Goal: Information Seeking & Learning: Find specific fact

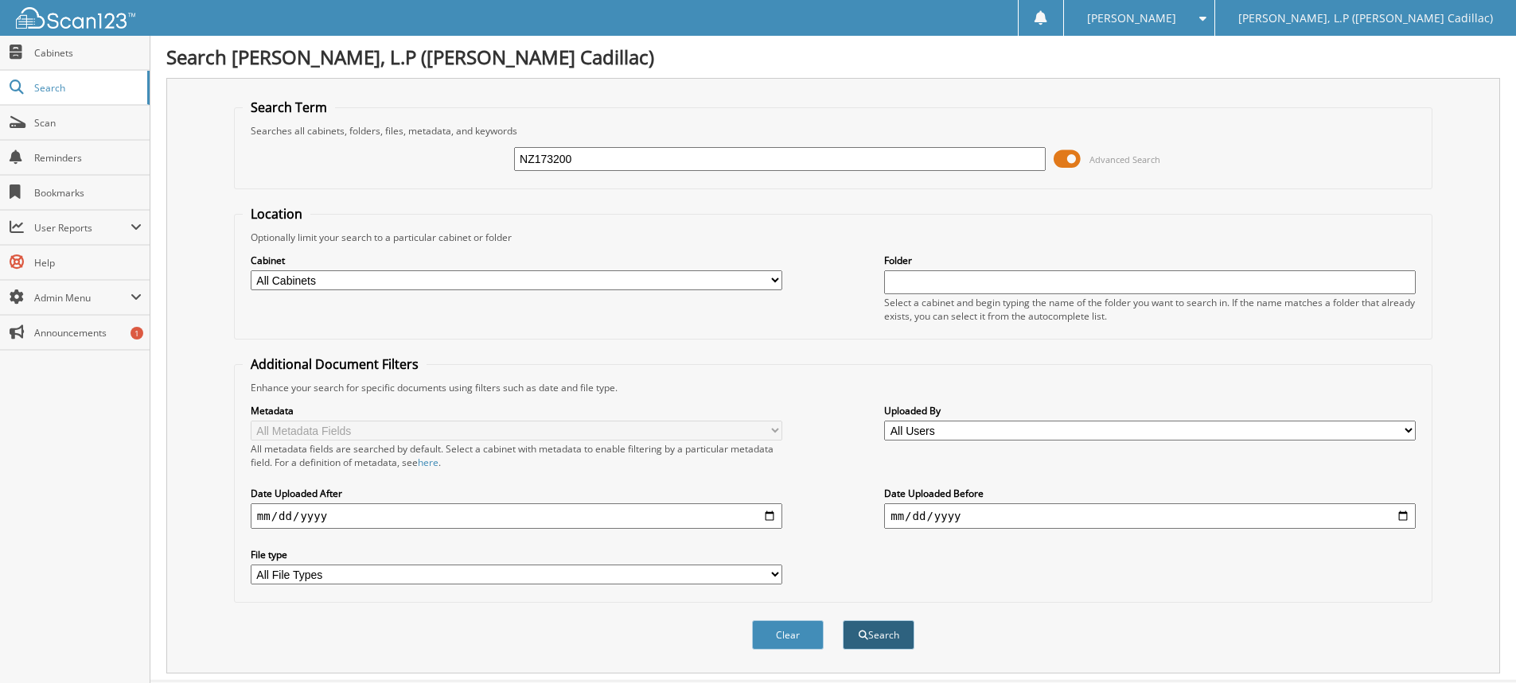
type input "NZ173200"
click at [879, 638] on button "Search" at bounding box center [879, 635] width 72 height 29
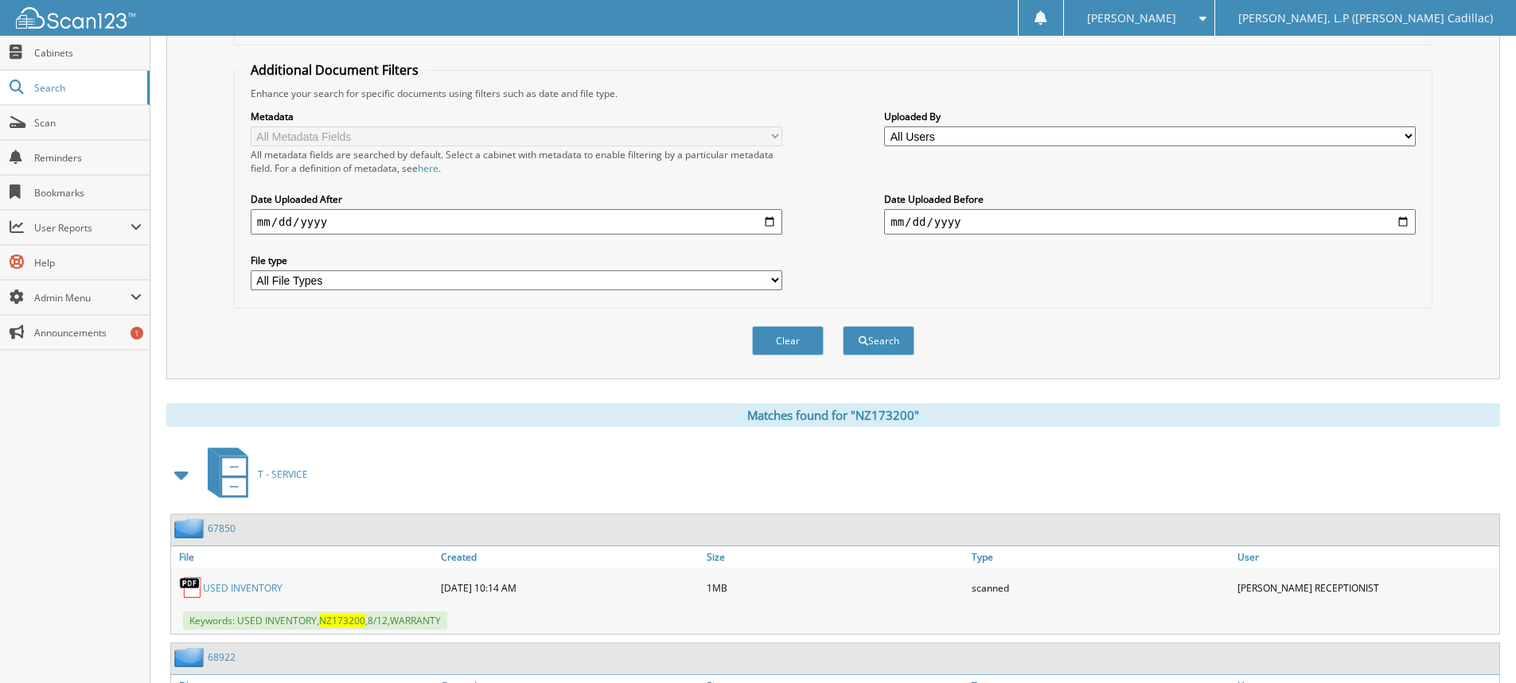
scroll to position [423, 0]
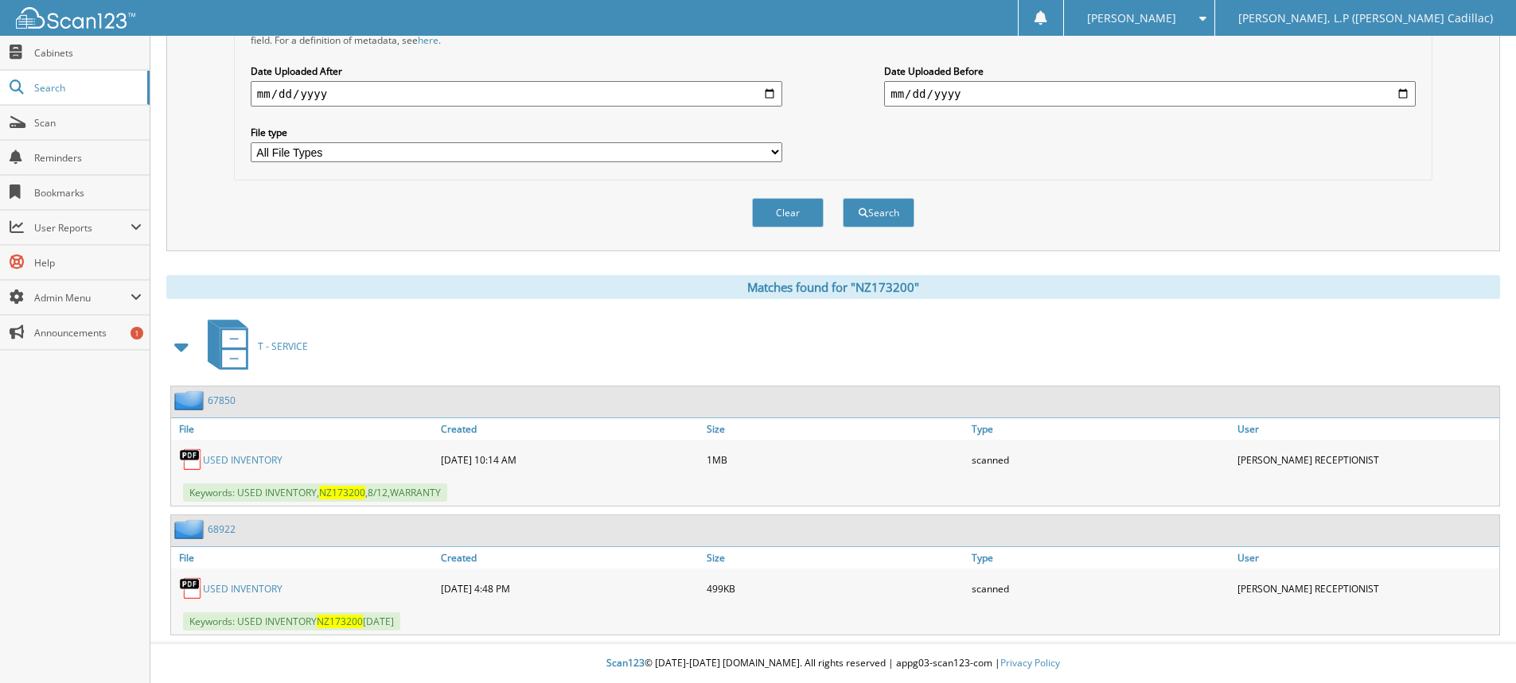
click at [241, 458] on link "USED INVENTORY" at bounding box center [243, 460] width 80 height 14
click at [267, 584] on link "USED INVENTORY" at bounding box center [243, 589] width 80 height 14
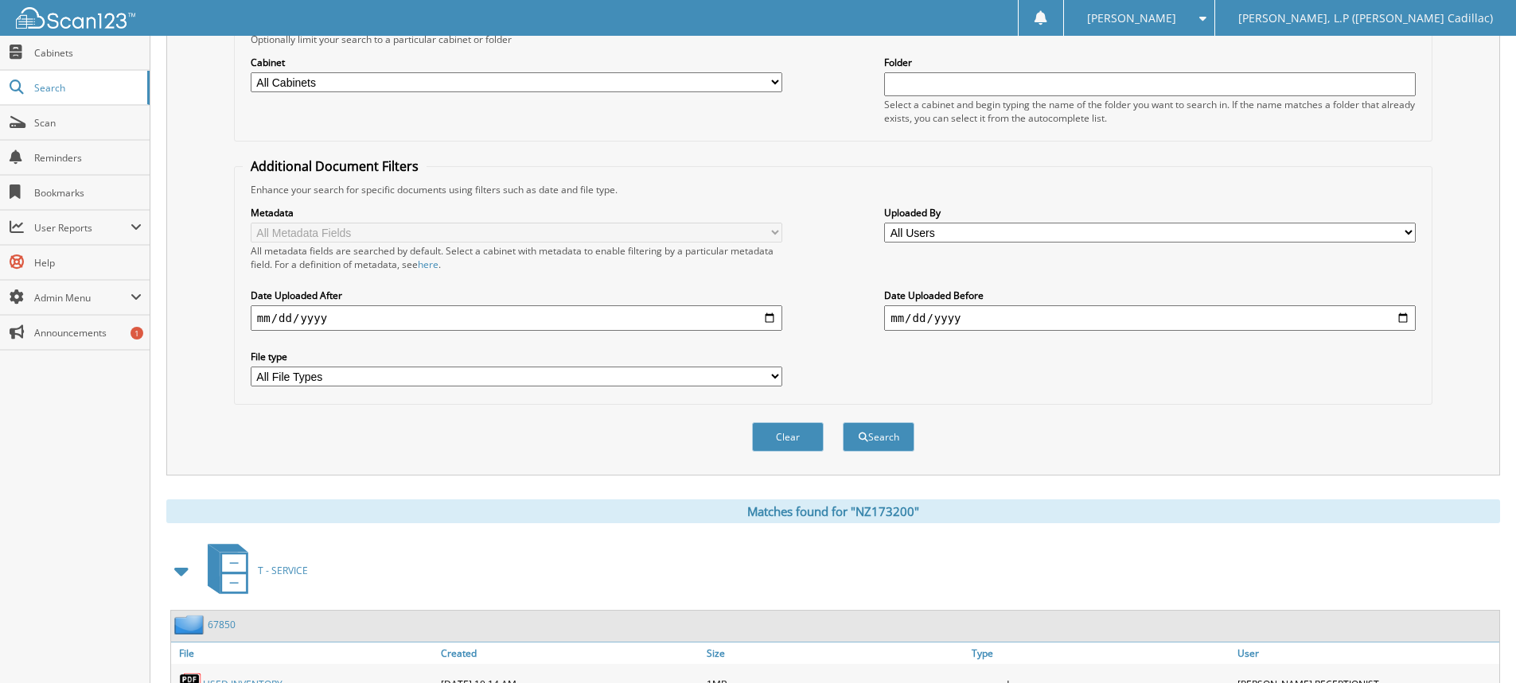
scroll to position [0, 0]
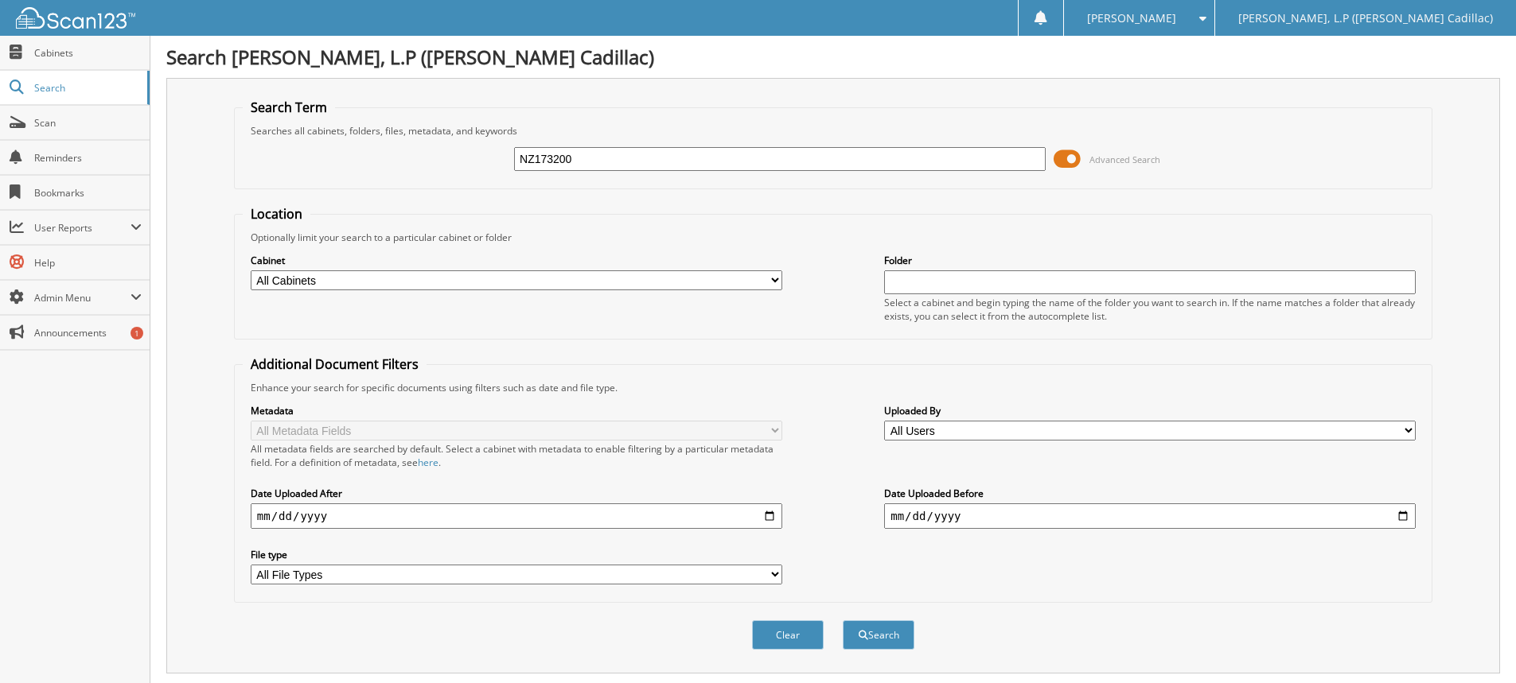
drag, startPoint x: 592, startPoint y: 162, endPoint x: 366, endPoint y: 135, distance: 227.6
click at [366, 135] on fieldset "Search Term Searches all cabinets, folders, files, metadata, and keywords NZ173…" at bounding box center [833, 144] width 1198 height 91
type input "CPO"
click at [884, 628] on button "Search" at bounding box center [879, 635] width 72 height 29
drag, startPoint x: 562, startPoint y: 161, endPoint x: 426, endPoint y: 150, distance: 135.7
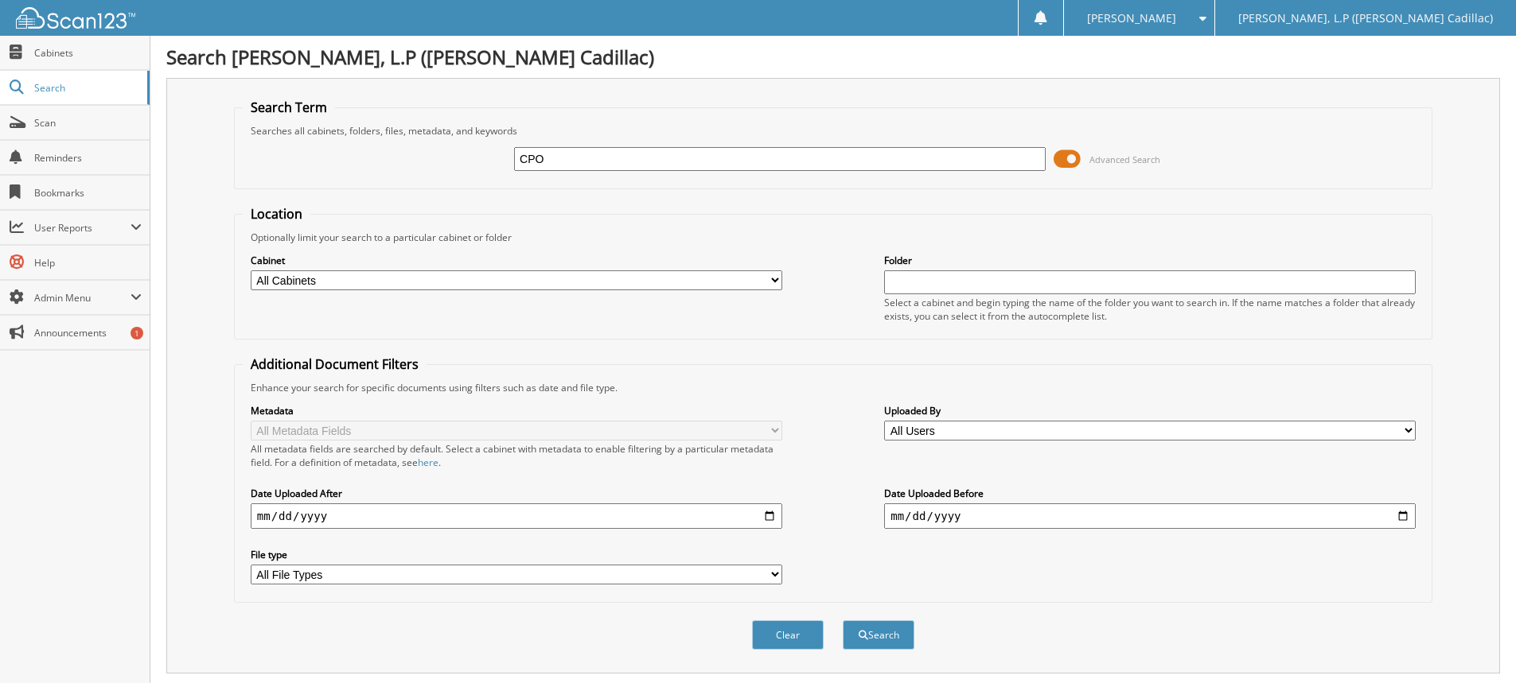
click at [426, 150] on div "CPO Advanced Search" at bounding box center [833, 159] width 1181 height 43
type input "B"
type input "MURFF"
click at [843, 621] on button "Search" at bounding box center [879, 635] width 72 height 29
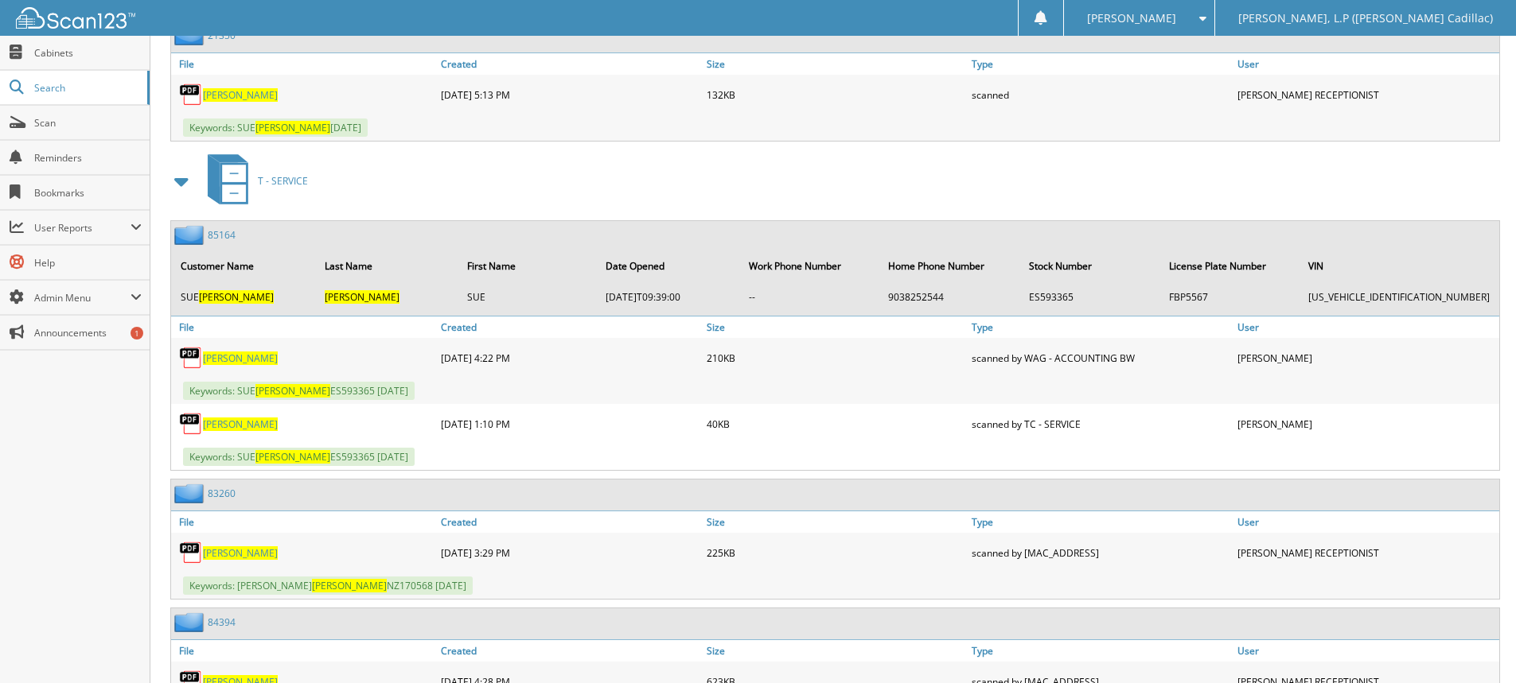
scroll to position [557, 0]
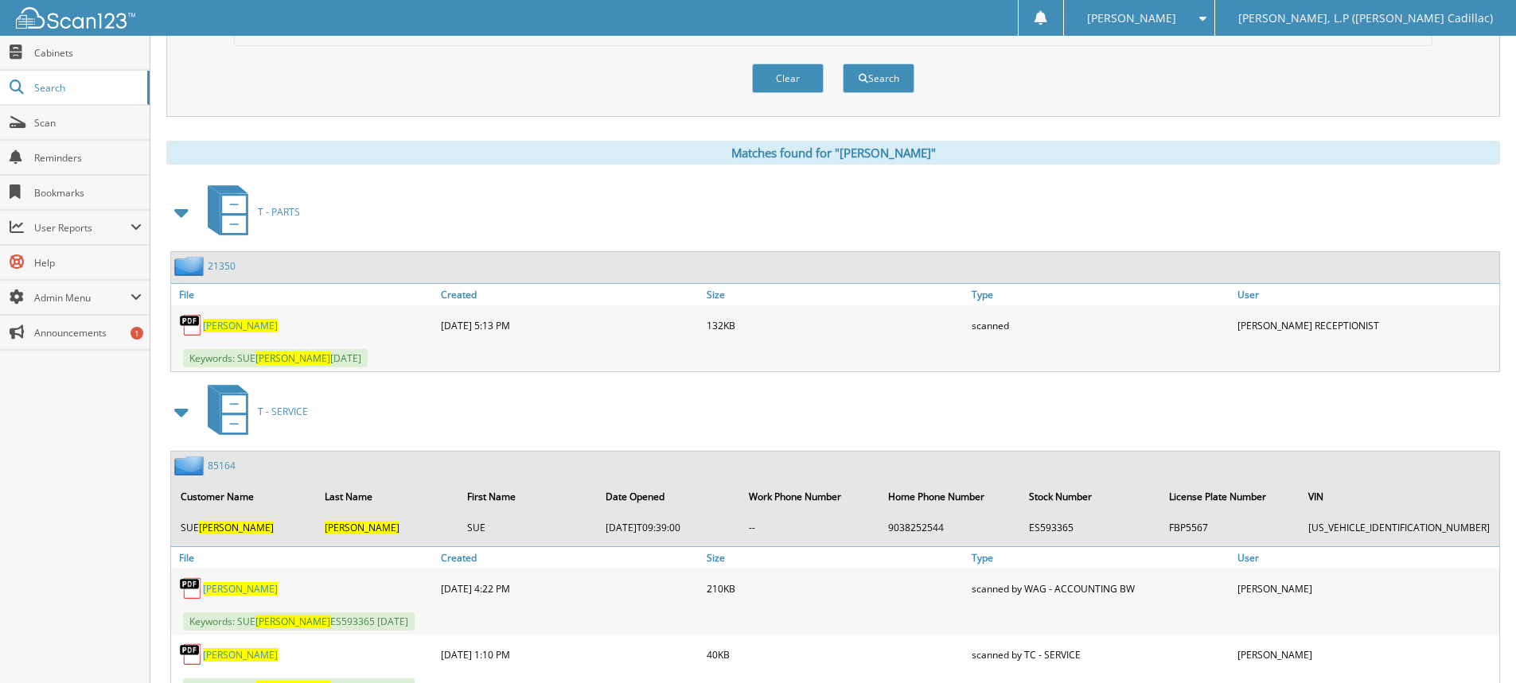
click at [178, 212] on span at bounding box center [182, 212] width 22 height 29
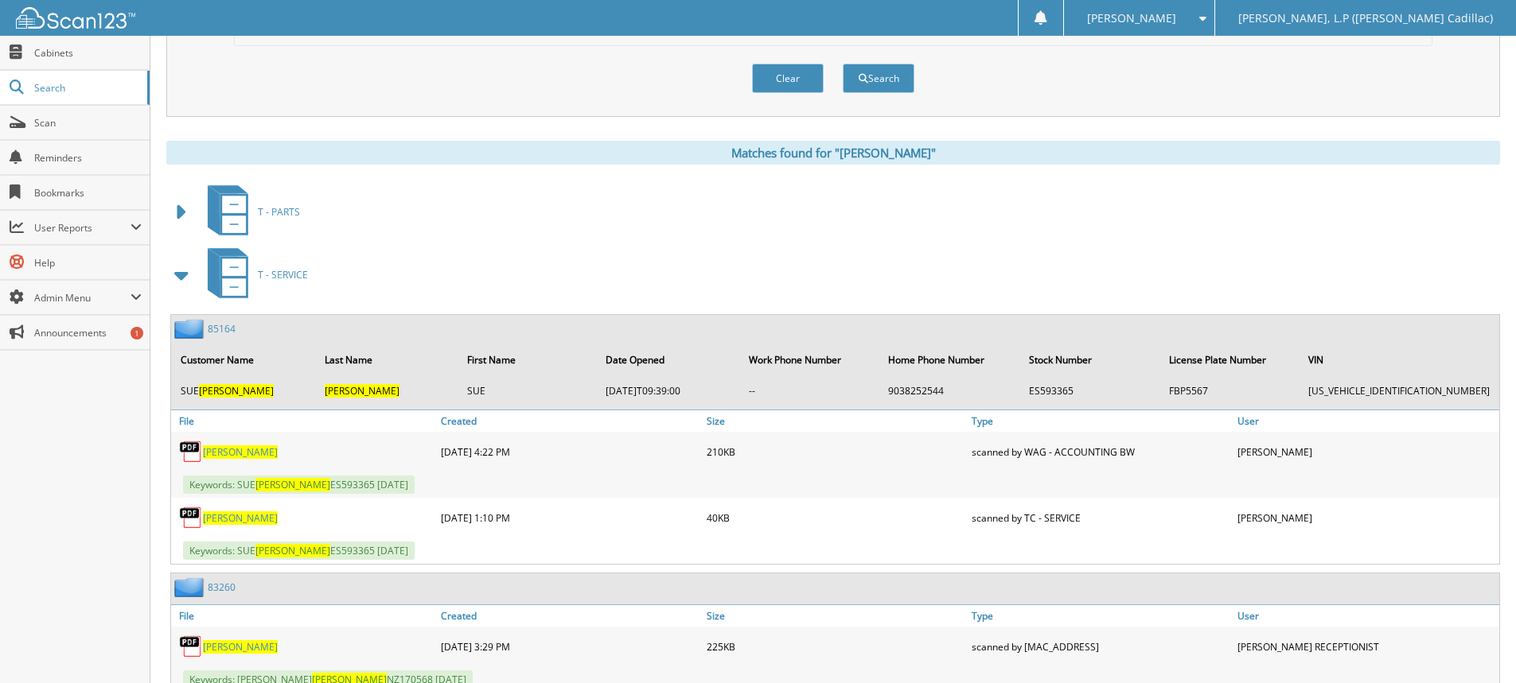
click at [177, 273] on span at bounding box center [182, 275] width 22 height 29
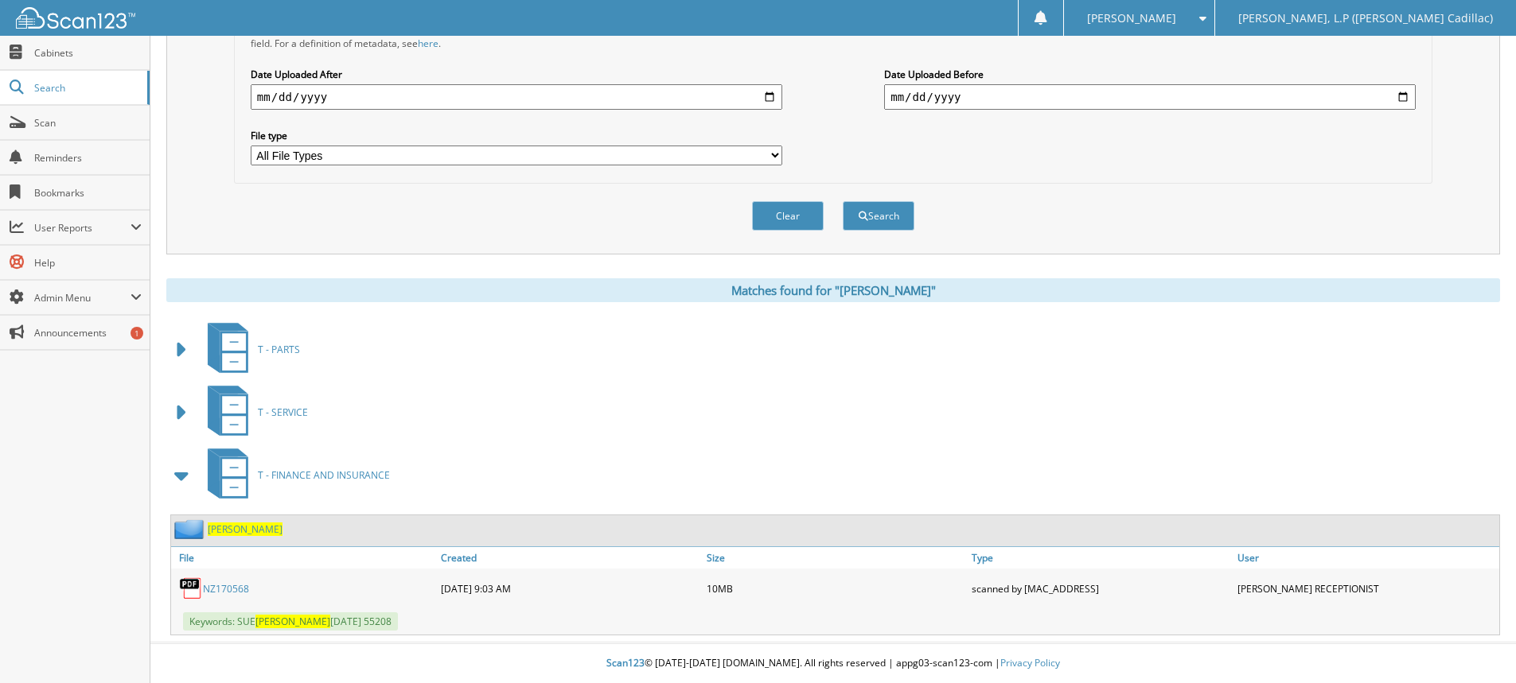
scroll to position [420, 0]
click at [181, 414] on span at bounding box center [182, 413] width 22 height 29
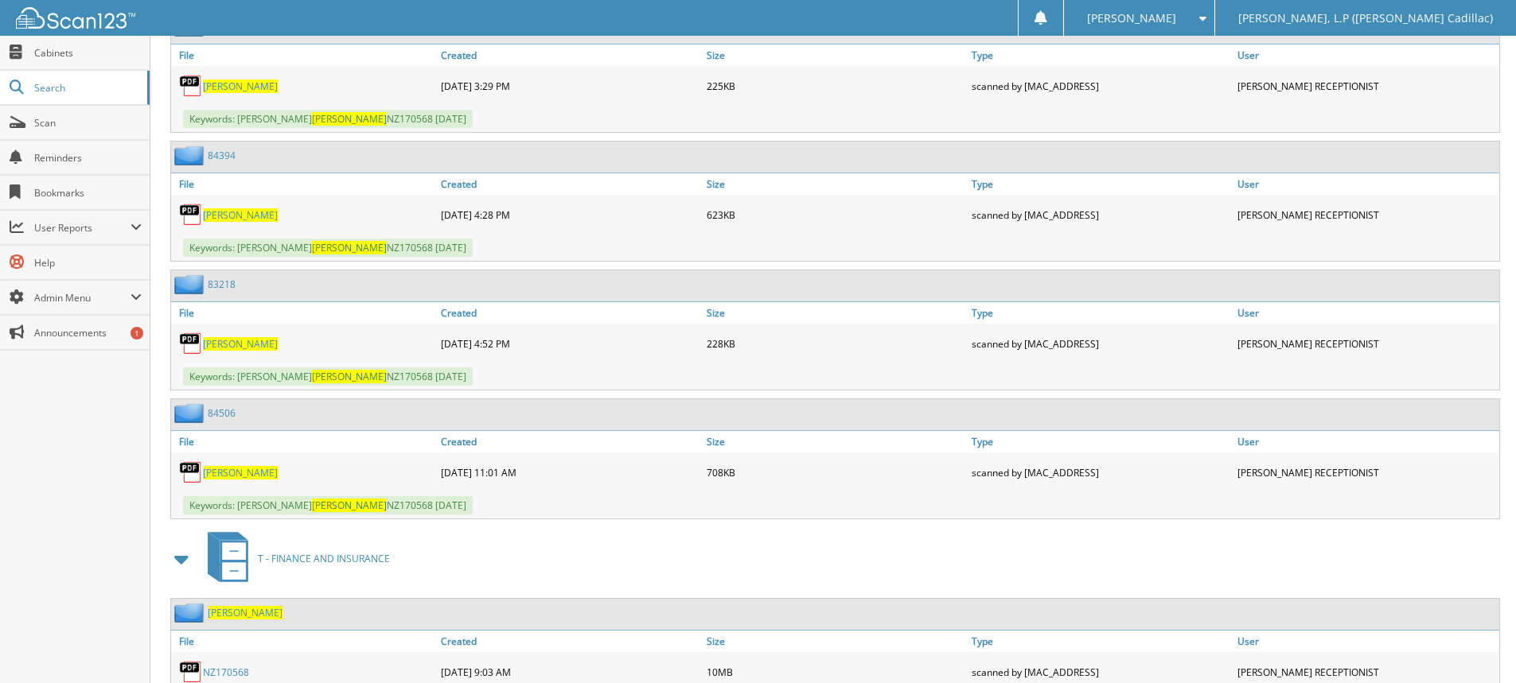
scroll to position [645, 0]
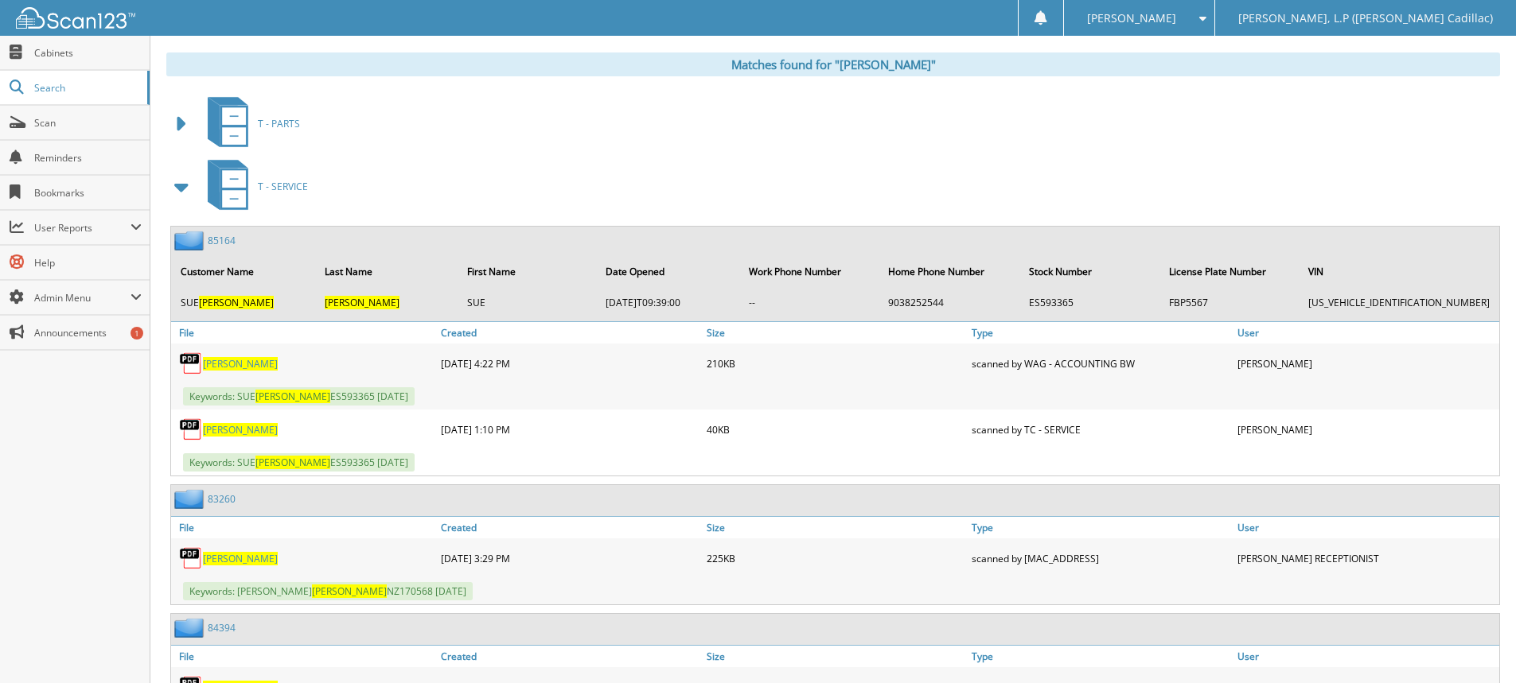
click at [179, 189] on span at bounding box center [182, 187] width 22 height 29
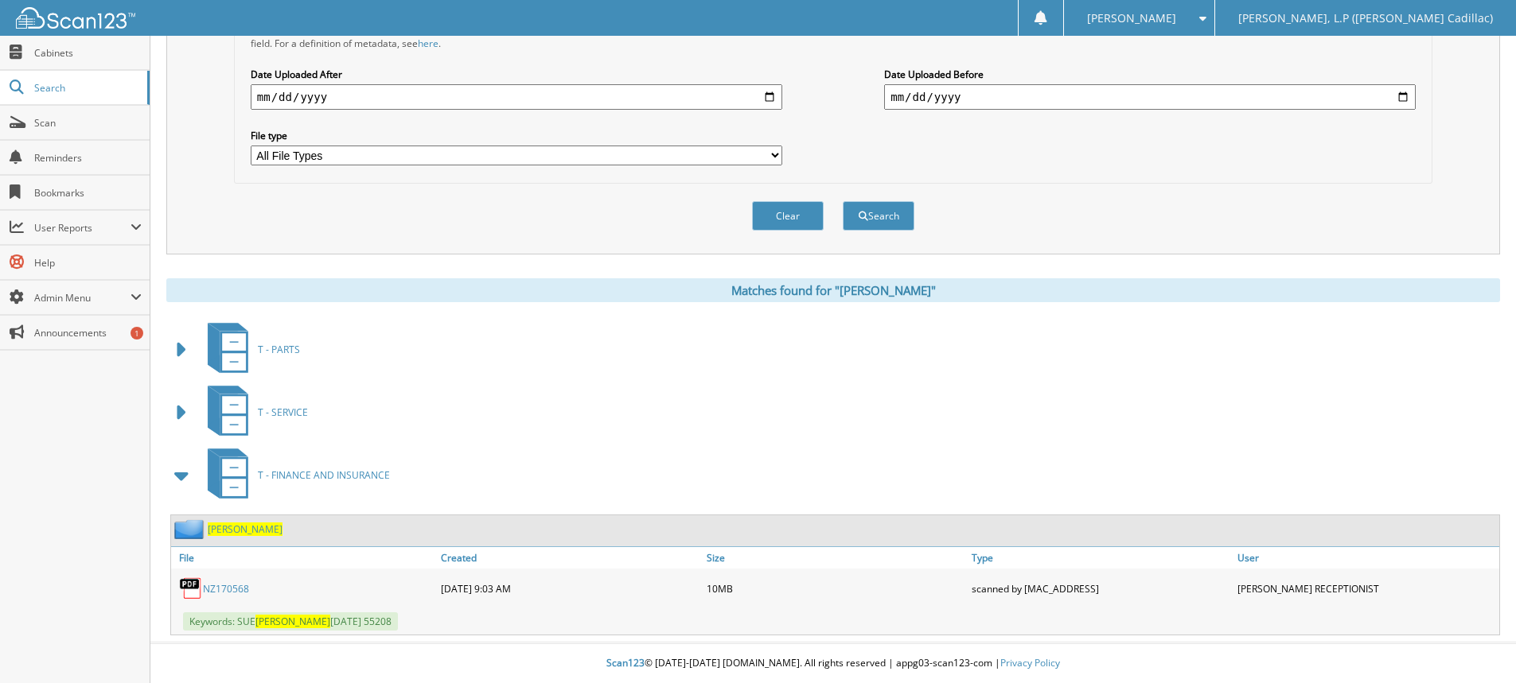
click at [181, 477] on span at bounding box center [182, 475] width 22 height 29
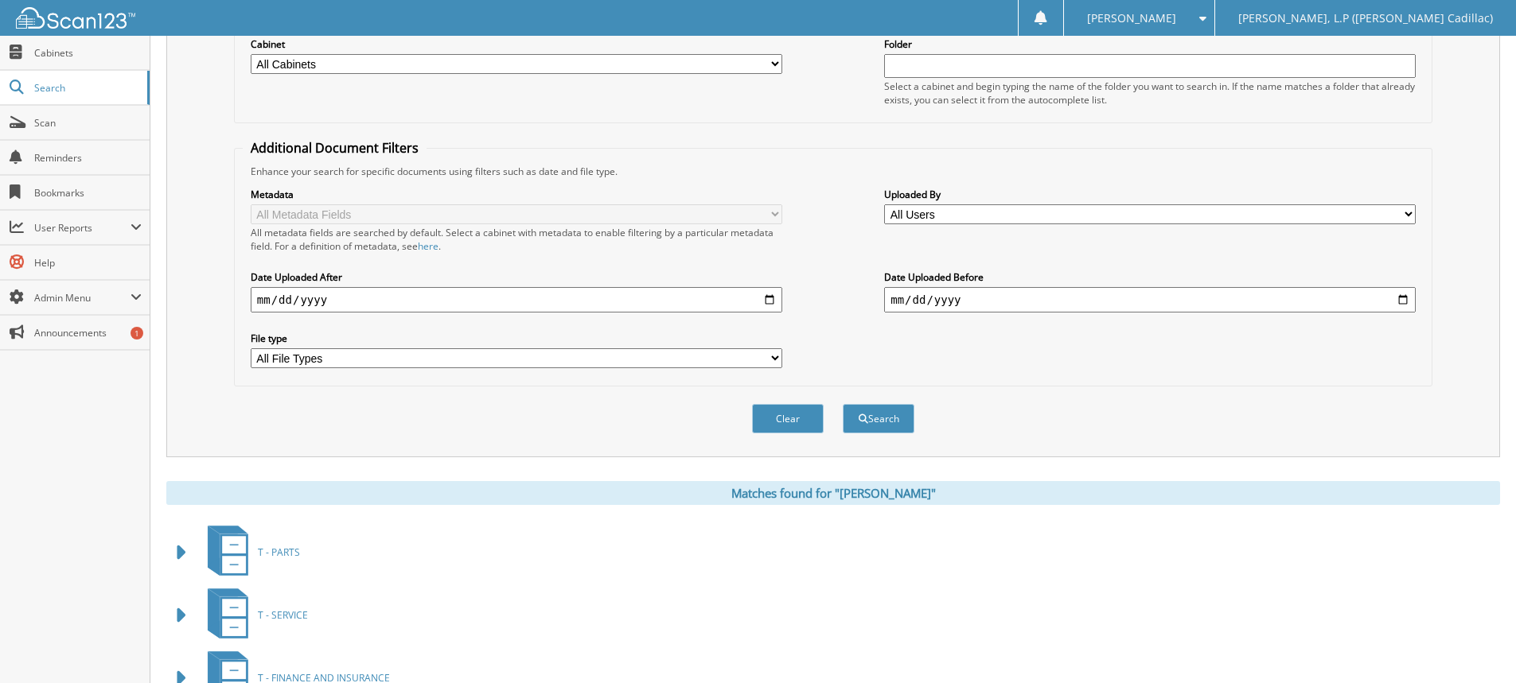
scroll to position [0, 0]
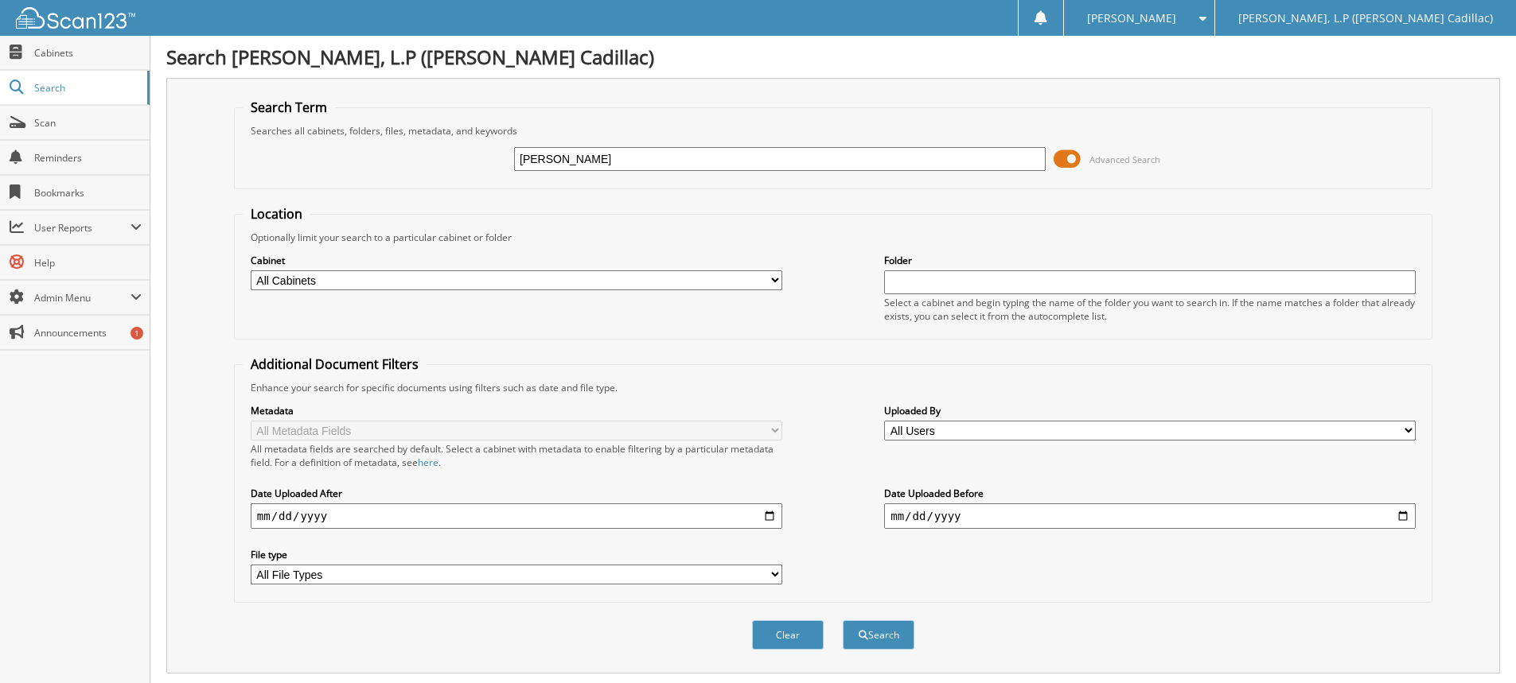
drag, startPoint x: 581, startPoint y: 165, endPoint x: 383, endPoint y: 138, distance: 199.1
click at [383, 139] on div "MURFF Advanced Search" at bounding box center [833, 159] width 1181 height 43
type input "COLLARD"
click at [843, 621] on button "Search" at bounding box center [879, 635] width 72 height 29
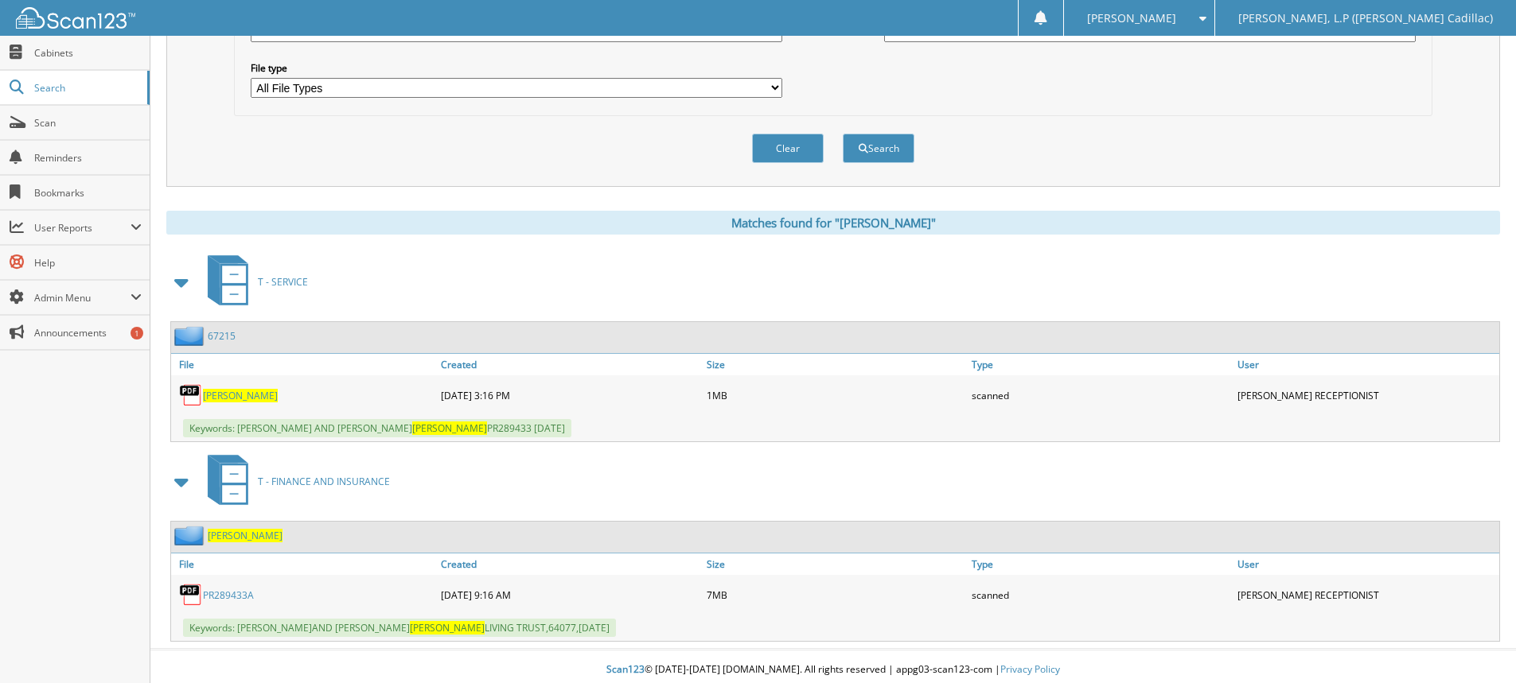
scroll to position [494, 0]
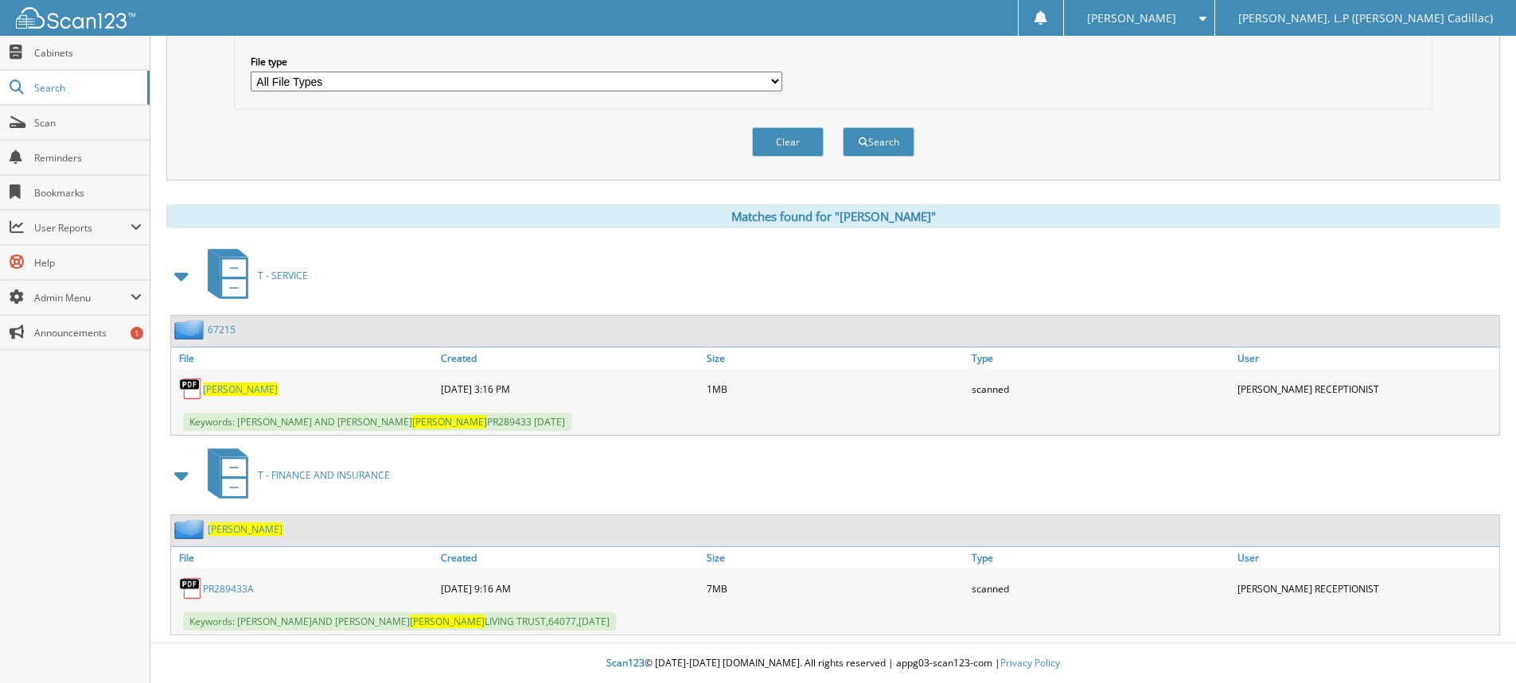
click at [223, 586] on link "PR289433A" at bounding box center [228, 589] width 51 height 14
click at [228, 392] on span "COLLARD" at bounding box center [240, 390] width 75 height 14
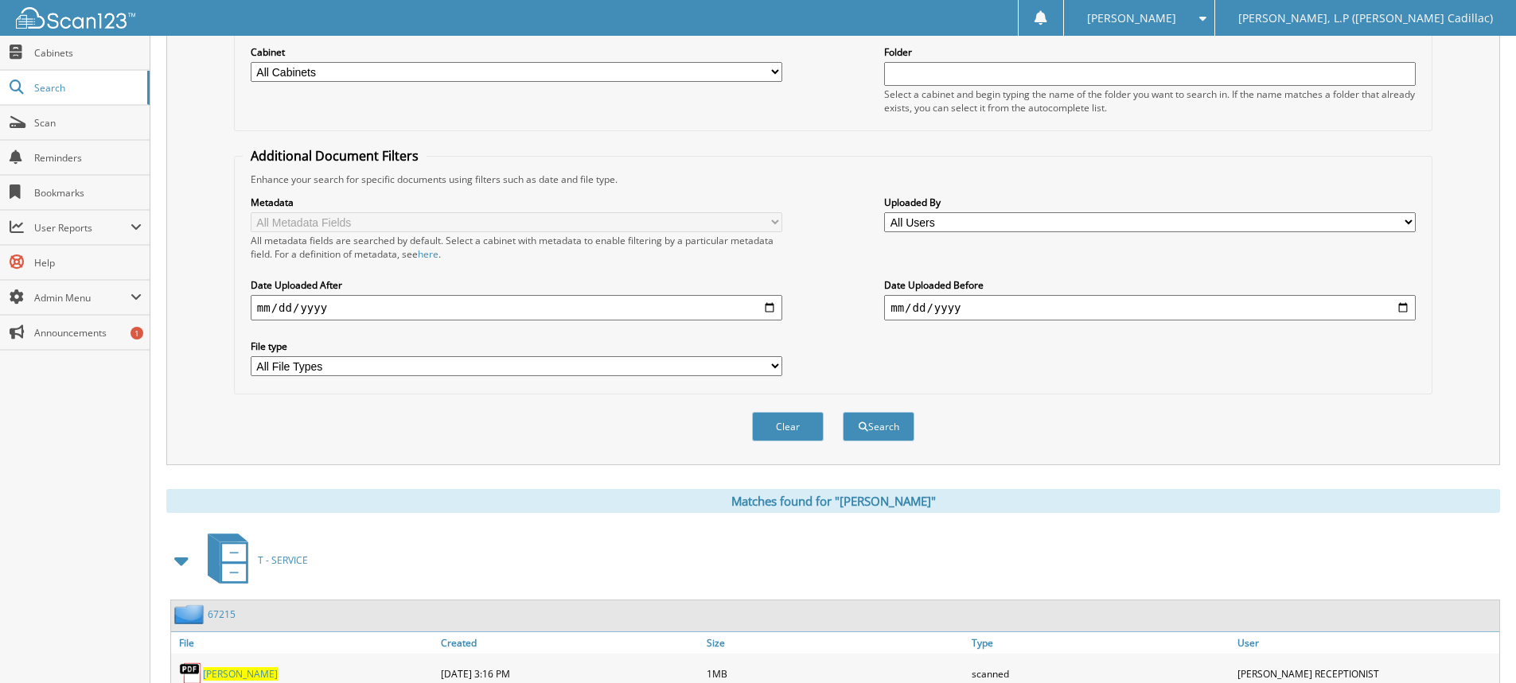
scroll to position [0, 0]
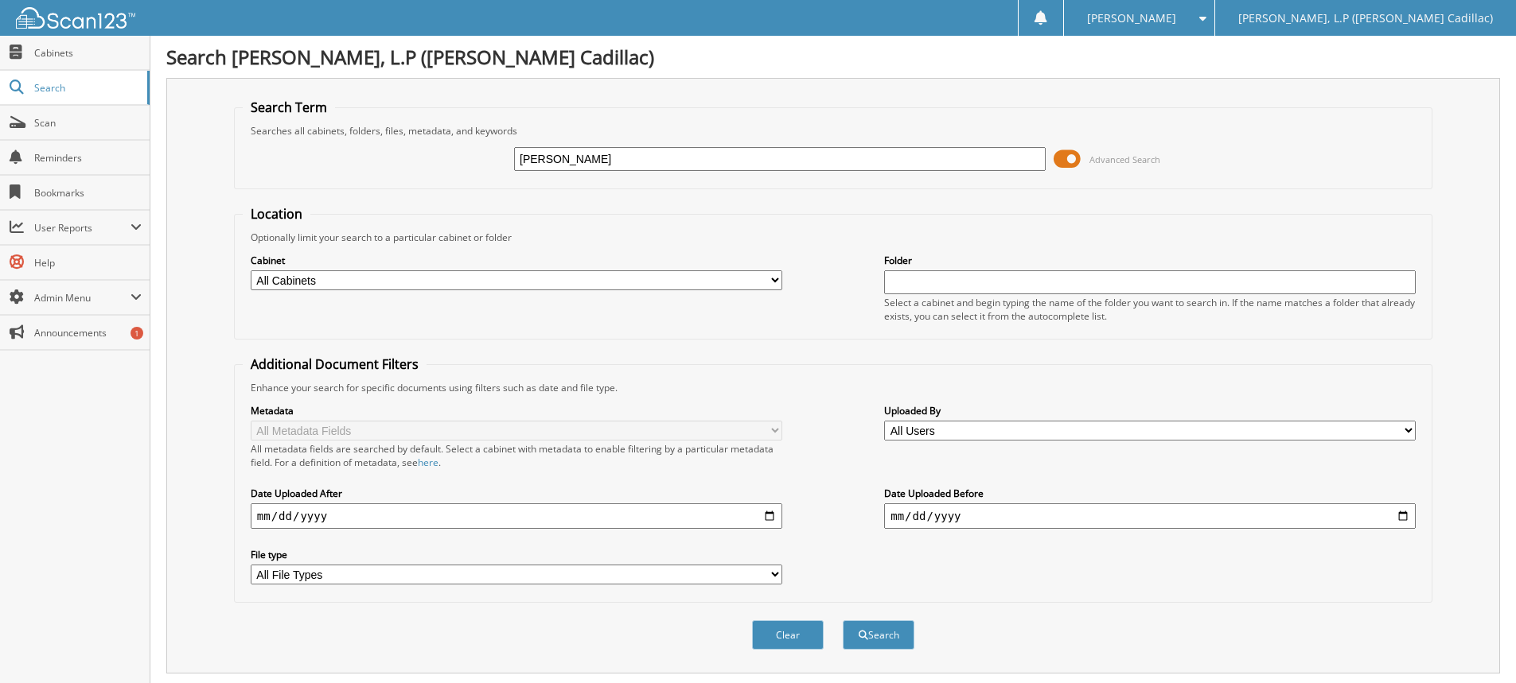
drag, startPoint x: 596, startPoint y: 162, endPoint x: 249, endPoint y: 134, distance: 347.9
click at [249, 134] on fieldset "Search Term Searches all cabinets, folders, files, metadata, and keywords COLLA…" at bounding box center [833, 144] width 1198 height 91
type input "browing"
click at [843, 621] on button "Search" at bounding box center [879, 635] width 72 height 29
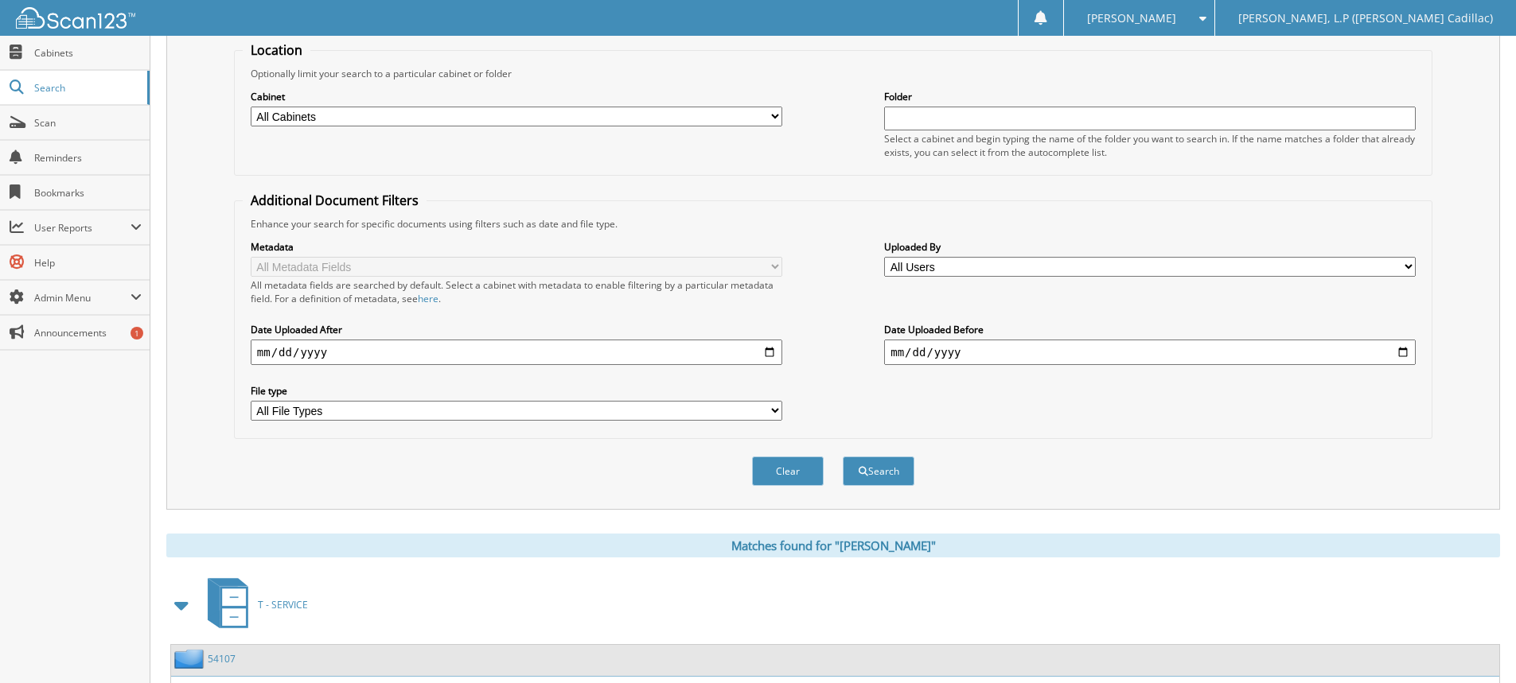
scroll to position [294, 0]
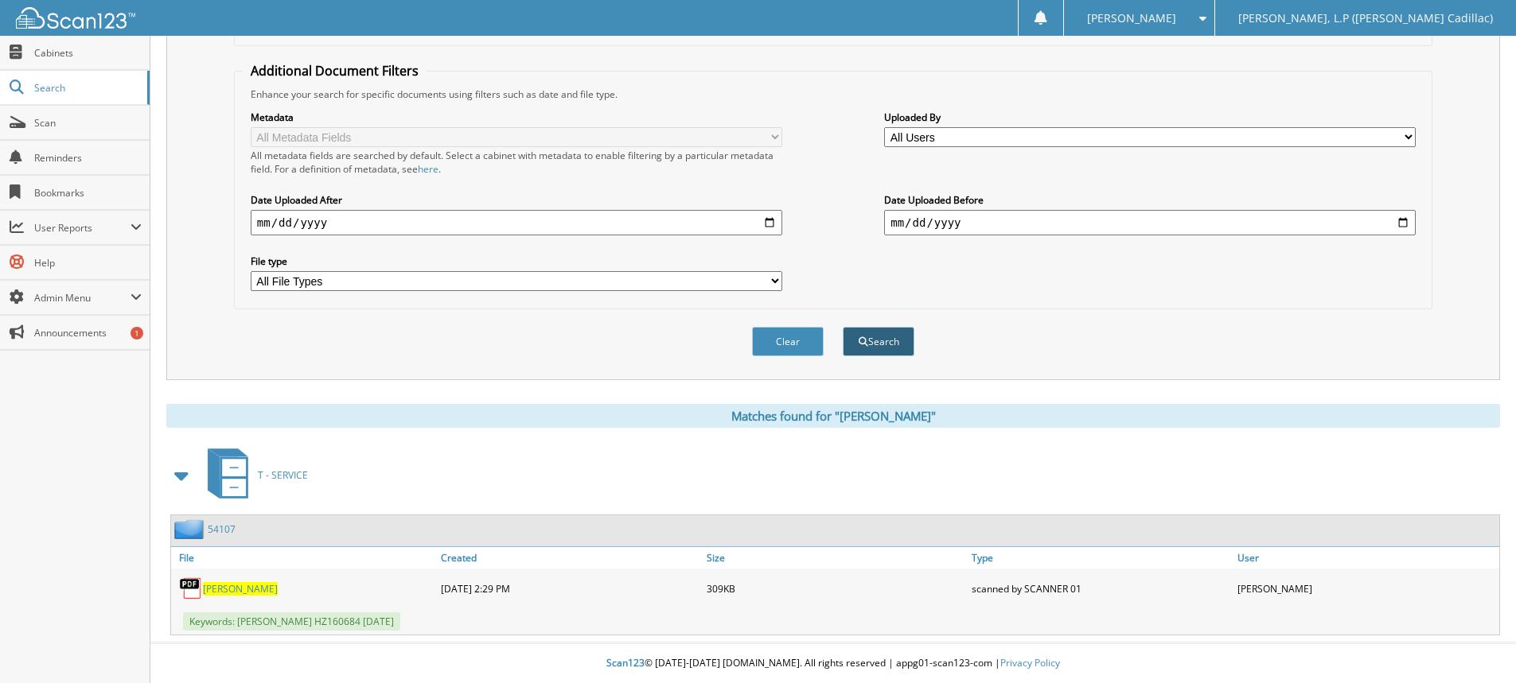
click at [882, 344] on button "Search" at bounding box center [879, 341] width 72 height 29
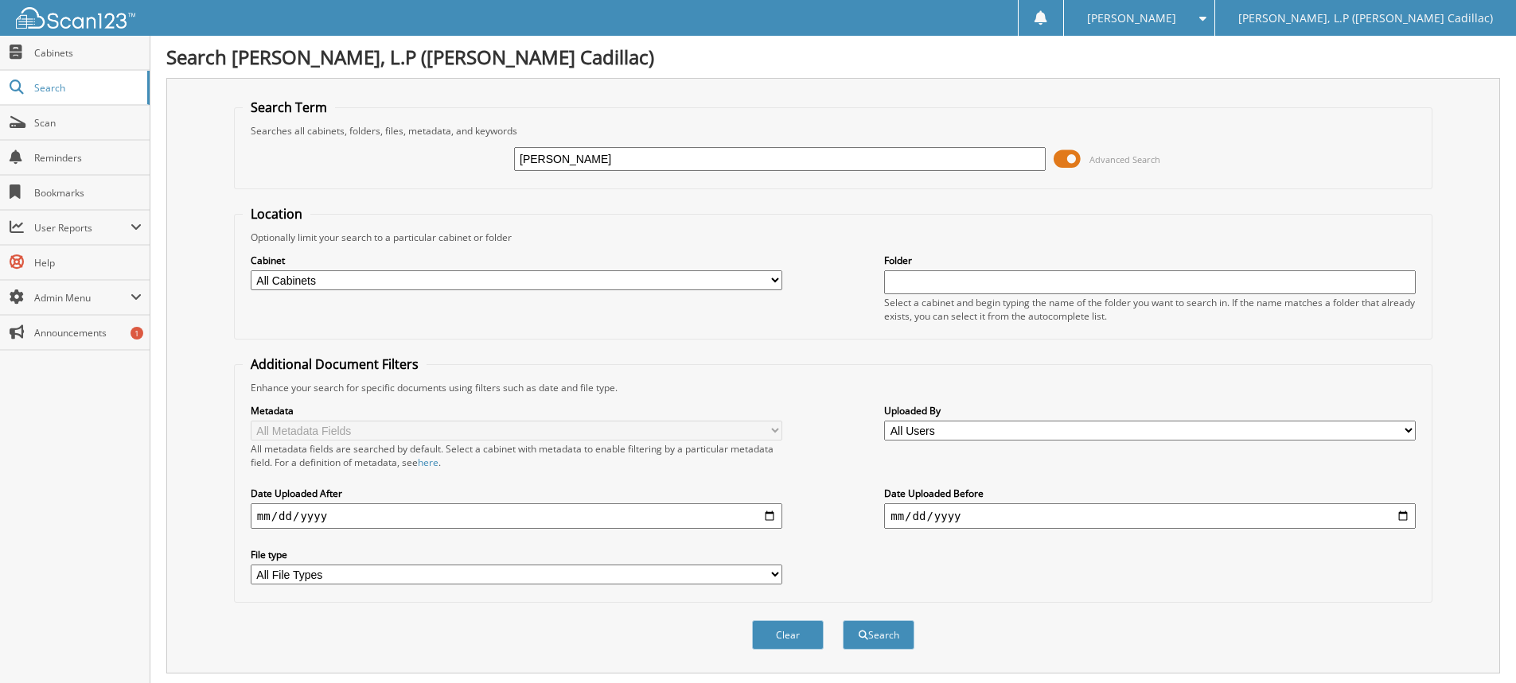
drag, startPoint x: 579, startPoint y: 163, endPoint x: 422, endPoint y: 150, distance: 158.0
click at [422, 150] on div "browing Advanced Search" at bounding box center [833, 159] width 1181 height 43
type input "browning"
click at [900, 636] on button "Search" at bounding box center [879, 635] width 72 height 29
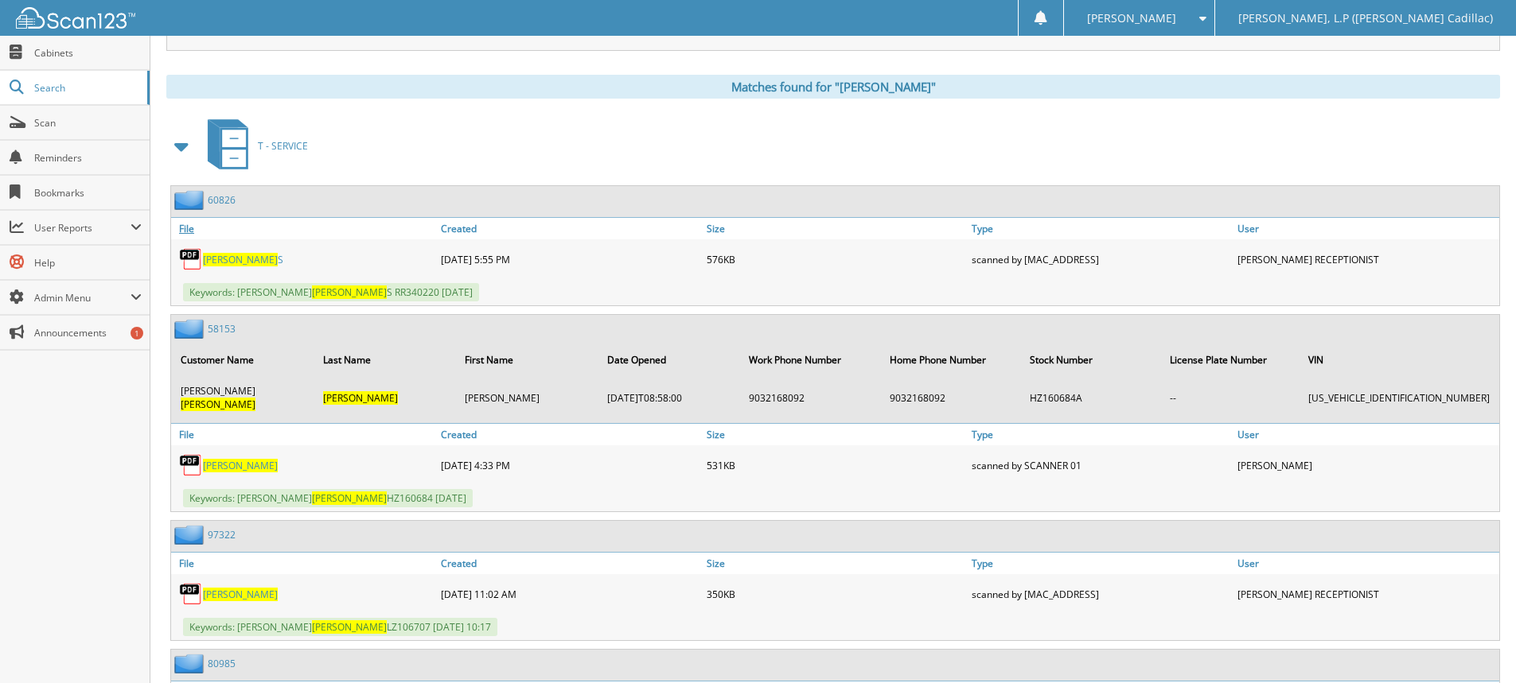
scroll to position [398, 0]
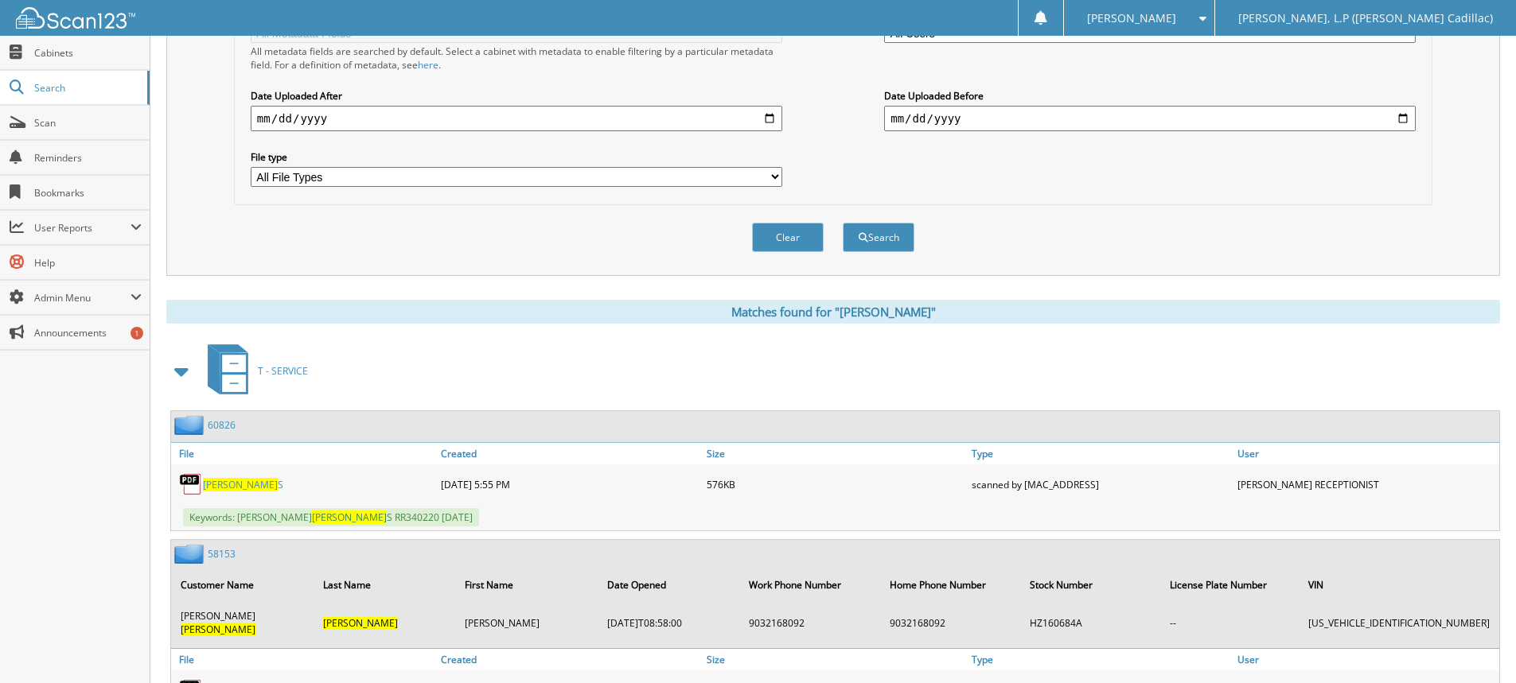
click at [181, 371] on span at bounding box center [182, 371] width 22 height 29
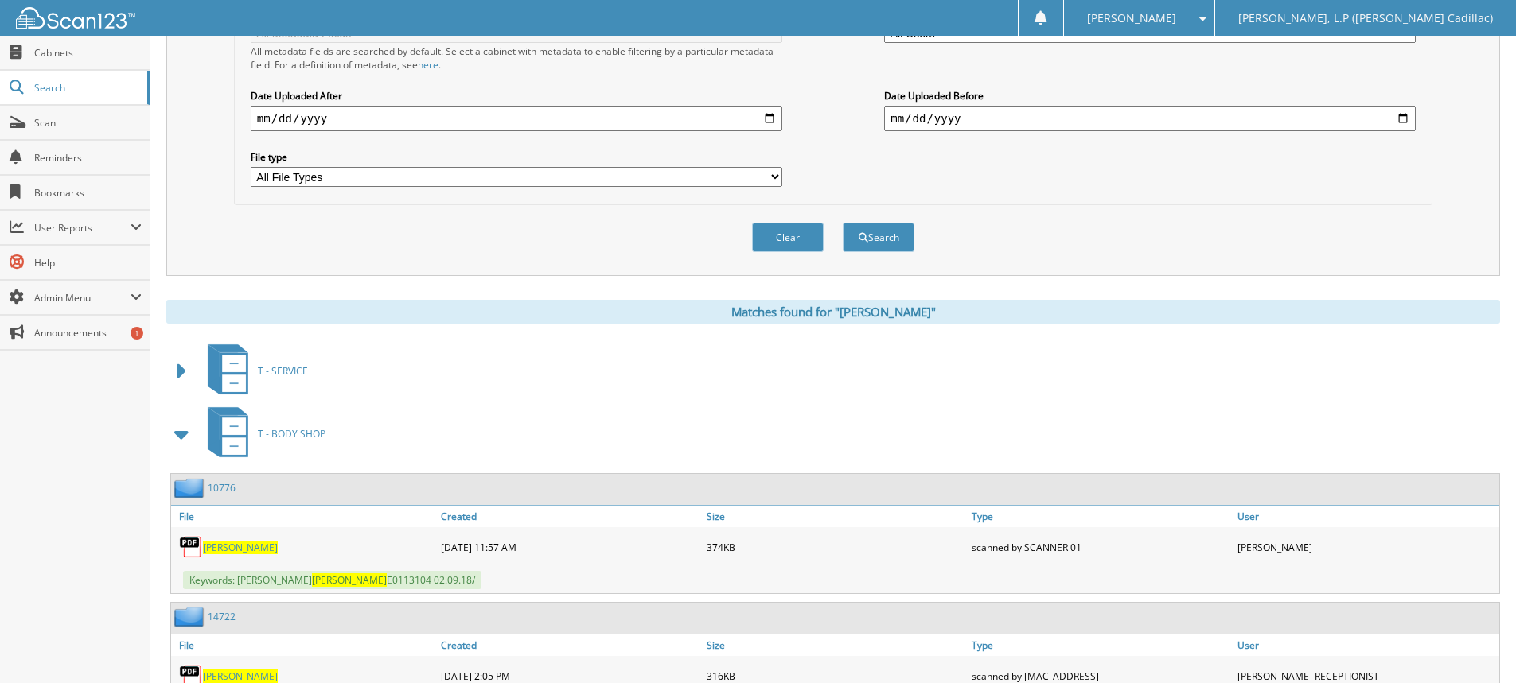
click at [182, 438] on span at bounding box center [182, 434] width 22 height 29
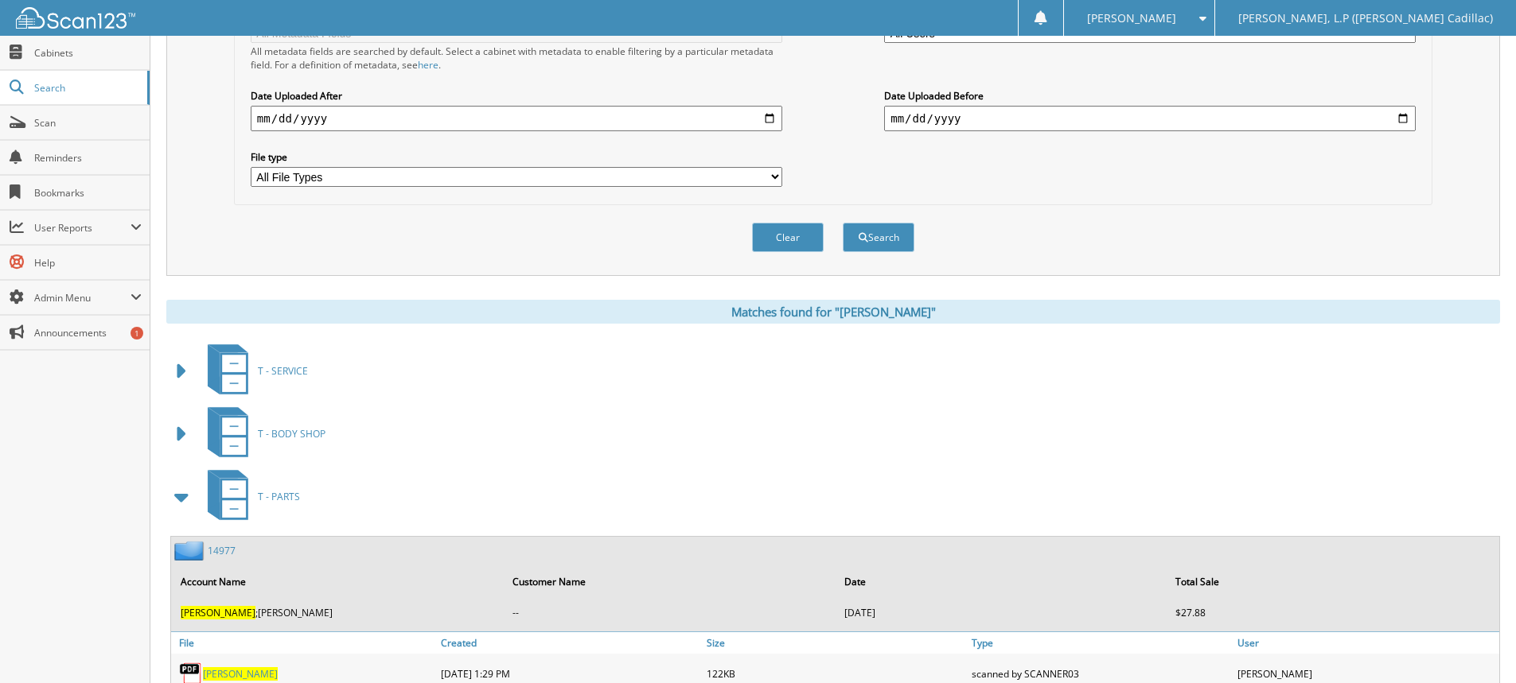
click at [183, 496] on span at bounding box center [182, 497] width 22 height 29
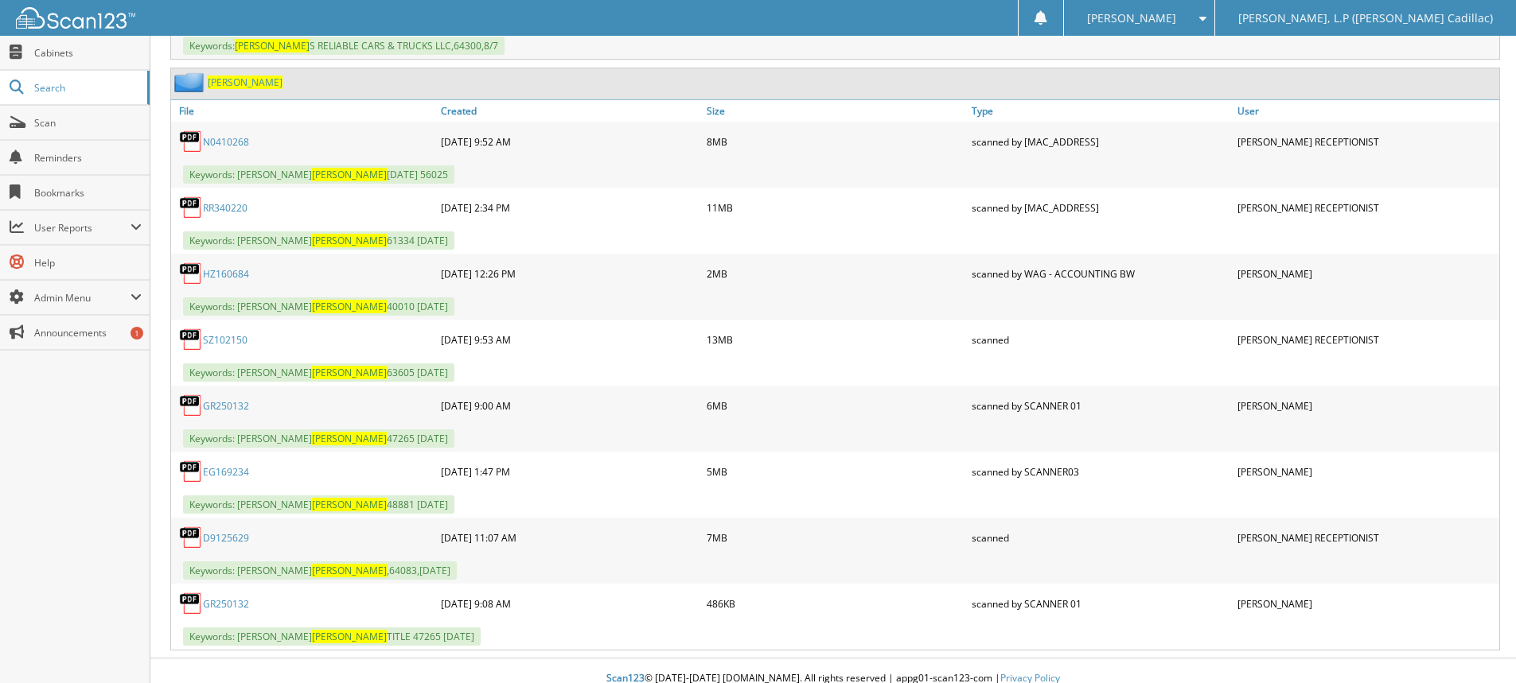
scroll to position [1206, 0]
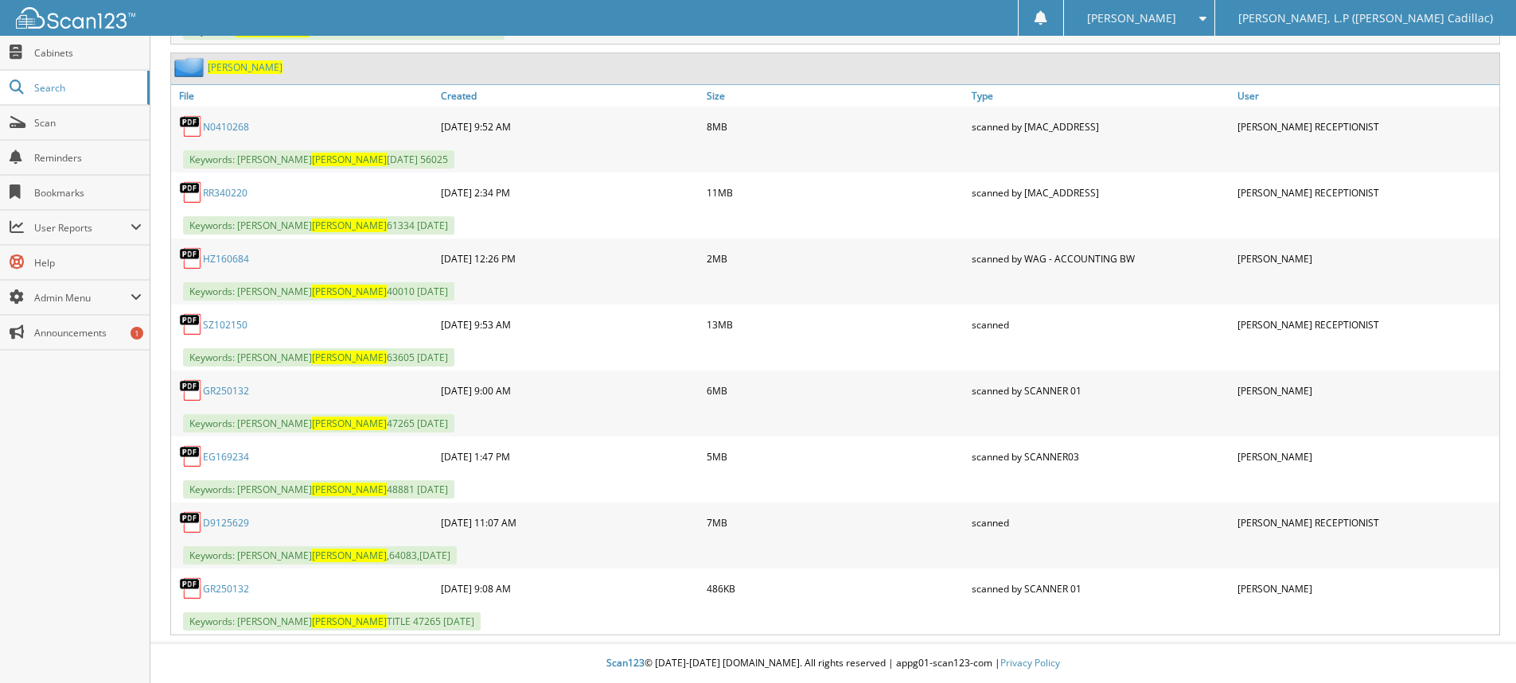
click at [235, 518] on link "D9125629" at bounding box center [226, 523] width 46 height 14
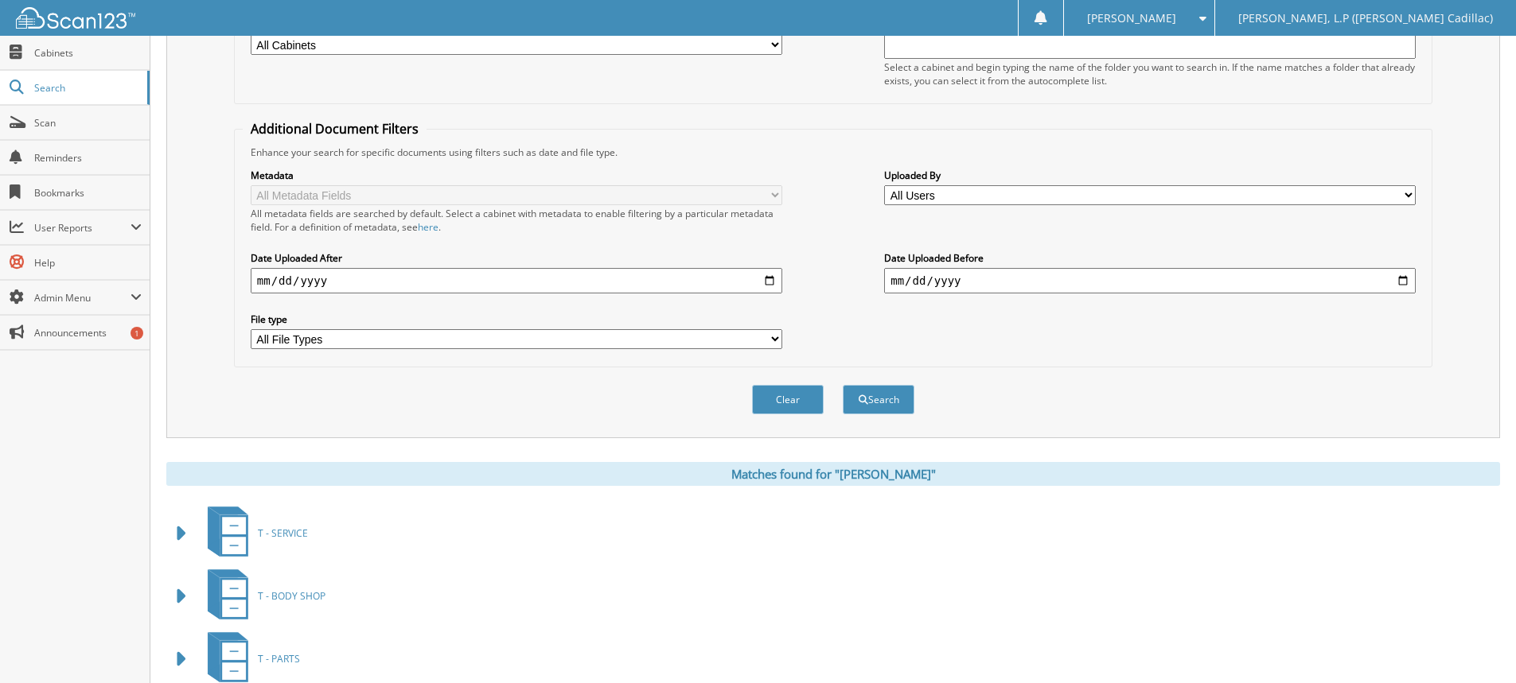
scroll to position [0, 0]
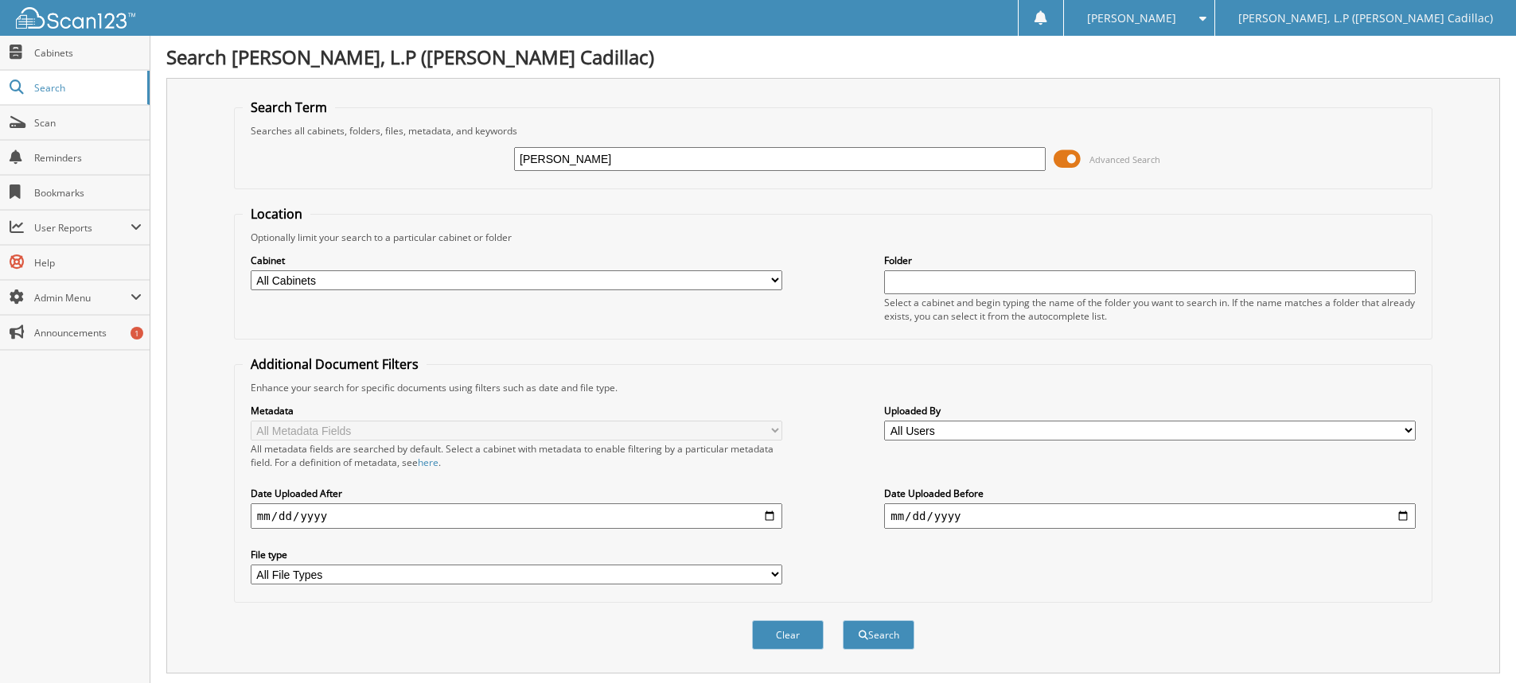
drag, startPoint x: 582, startPoint y: 161, endPoint x: 492, endPoint y: 157, distance: 90.0
click at [493, 158] on div "browning Advanced Search" at bounding box center [833, 159] width 1181 height 43
type input "kz154310"
click at [843, 621] on button "Search" at bounding box center [879, 635] width 72 height 29
click at [887, 632] on button "Search" at bounding box center [879, 635] width 72 height 29
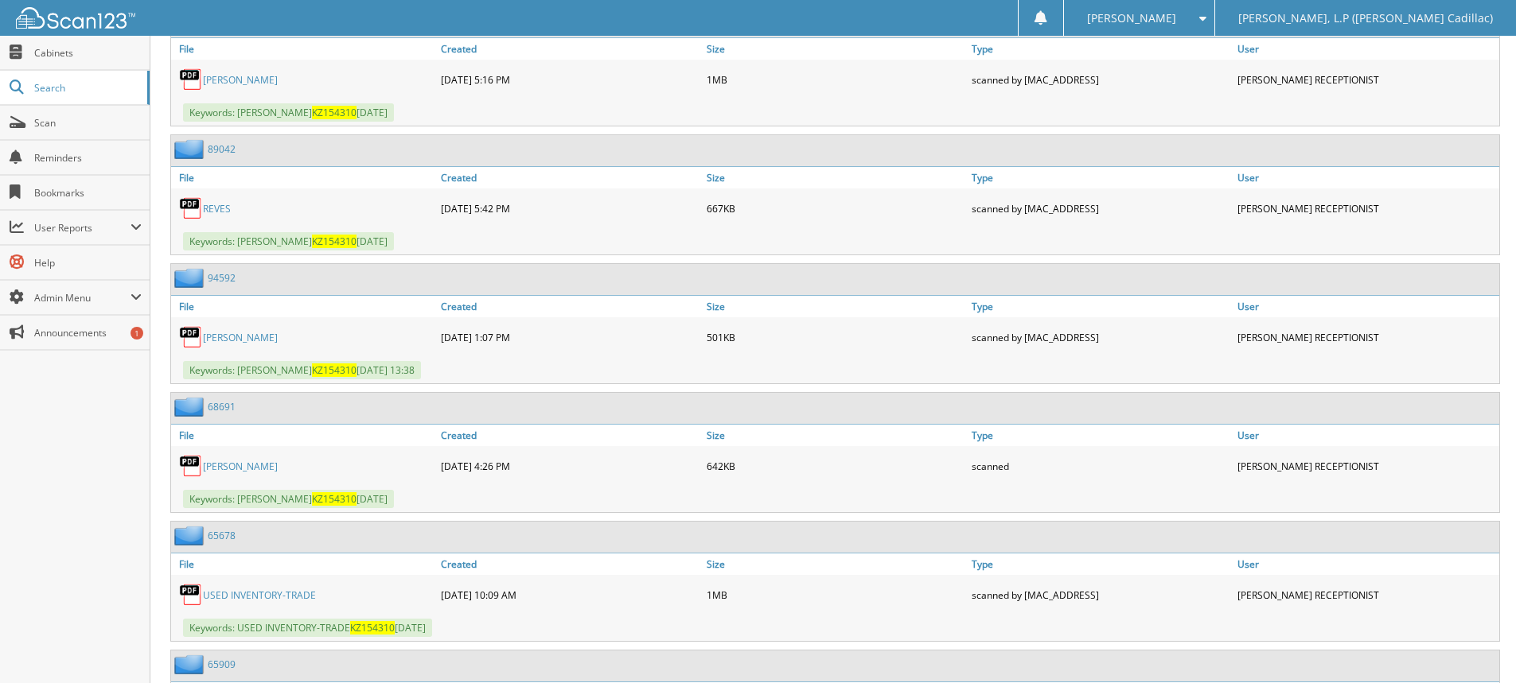
scroll to position [955, 0]
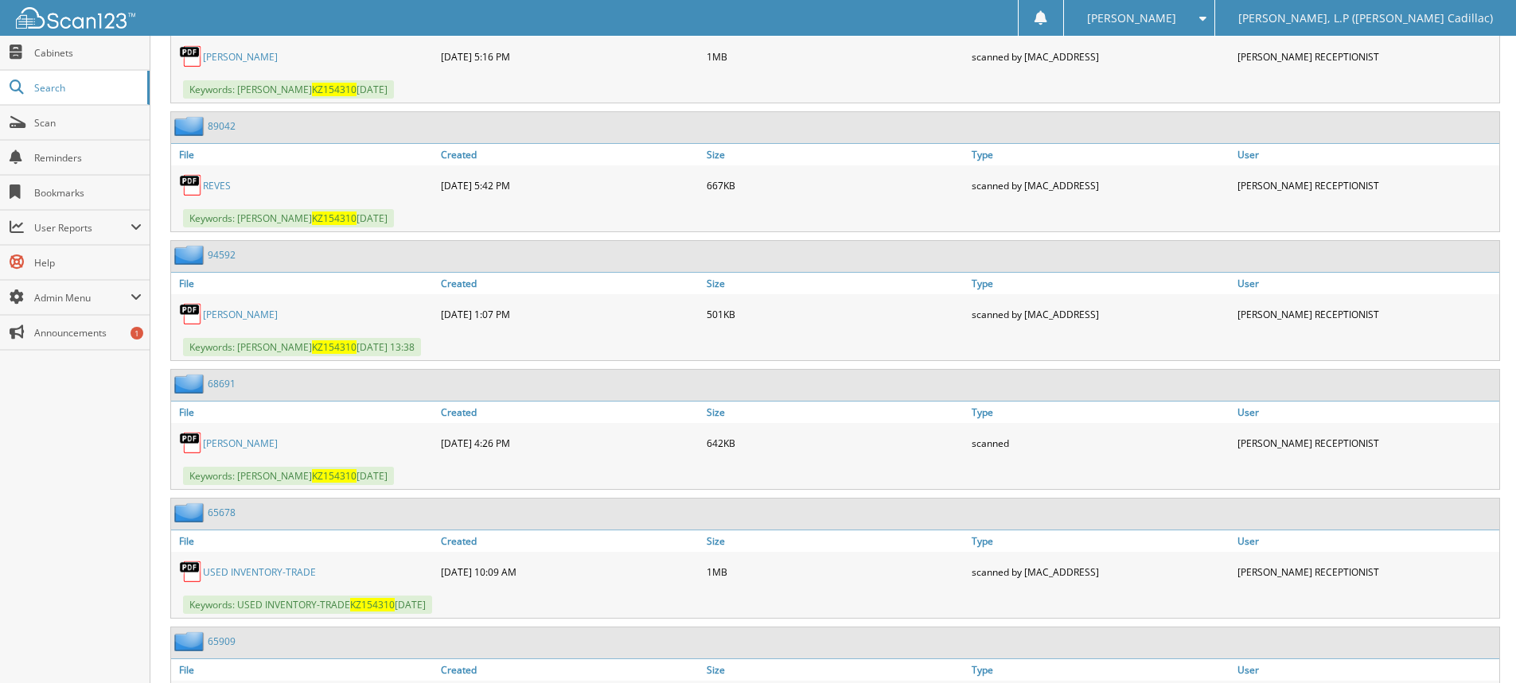
click at [239, 571] on link "USED INVENTORY-TRADE" at bounding box center [259, 573] width 113 height 14
click at [221, 442] on link "[PERSON_NAME]" at bounding box center [240, 444] width 75 height 14
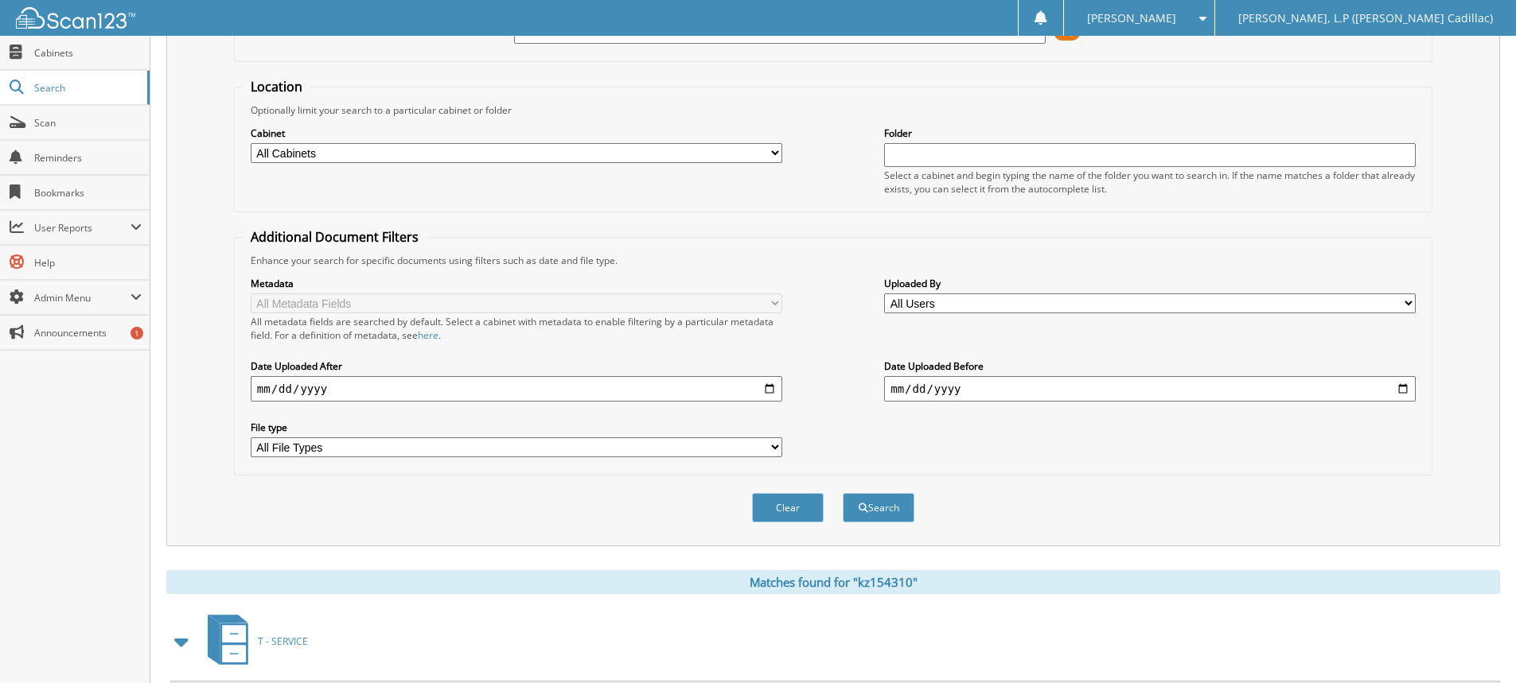
scroll to position [0, 0]
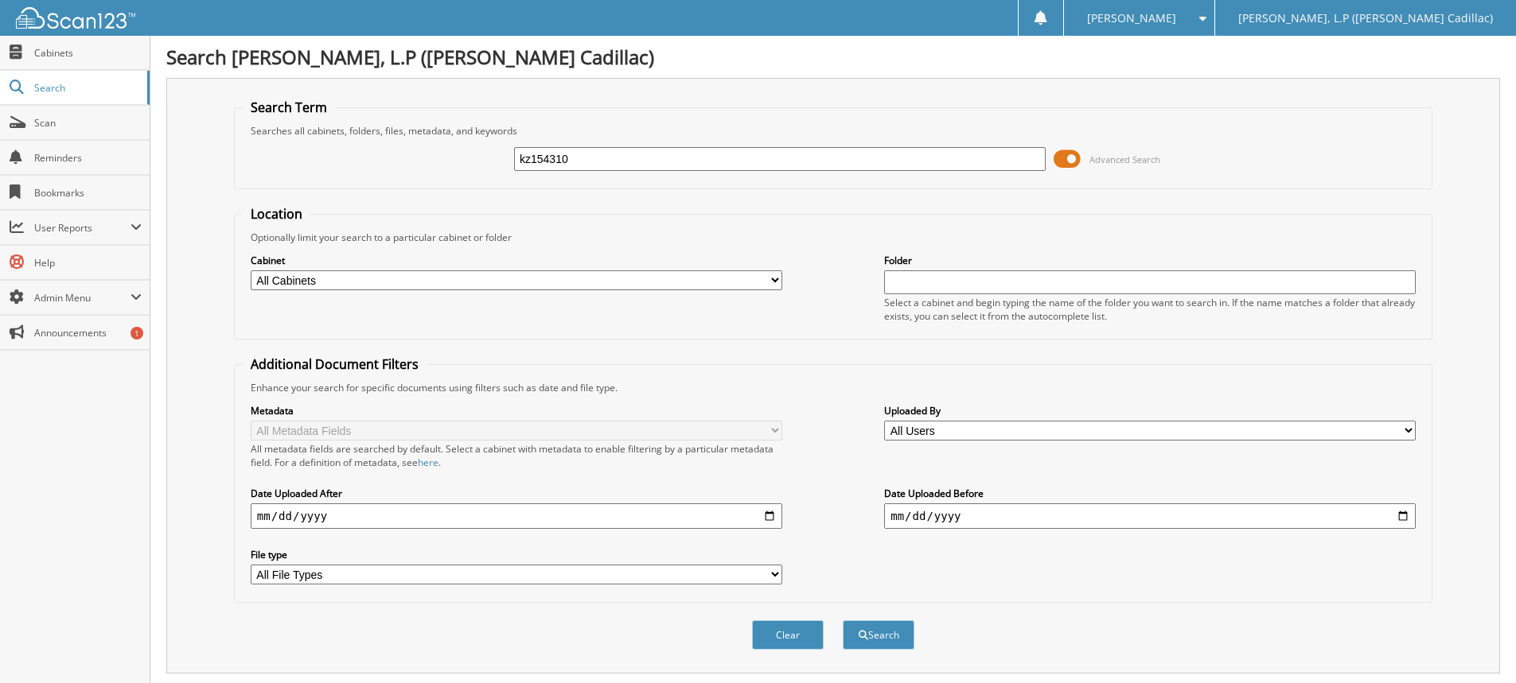
drag, startPoint x: 584, startPoint y: 160, endPoint x: 393, endPoint y: 168, distance: 191.1
click at [397, 170] on div "kz154310 Advanced Search" at bounding box center [833, 159] width 1181 height 43
type input "sr112789"
click at [843, 621] on button "Search" at bounding box center [879, 635] width 72 height 29
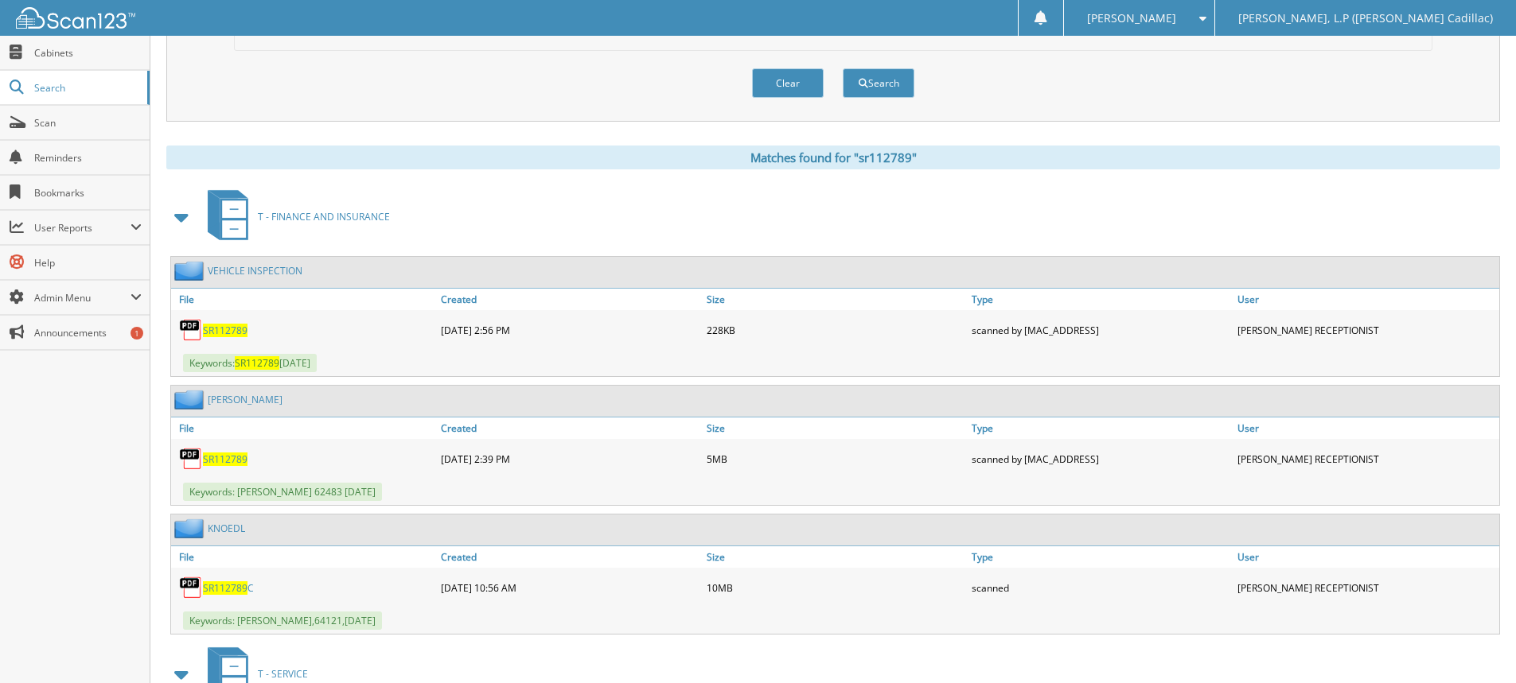
scroll to position [557, 0]
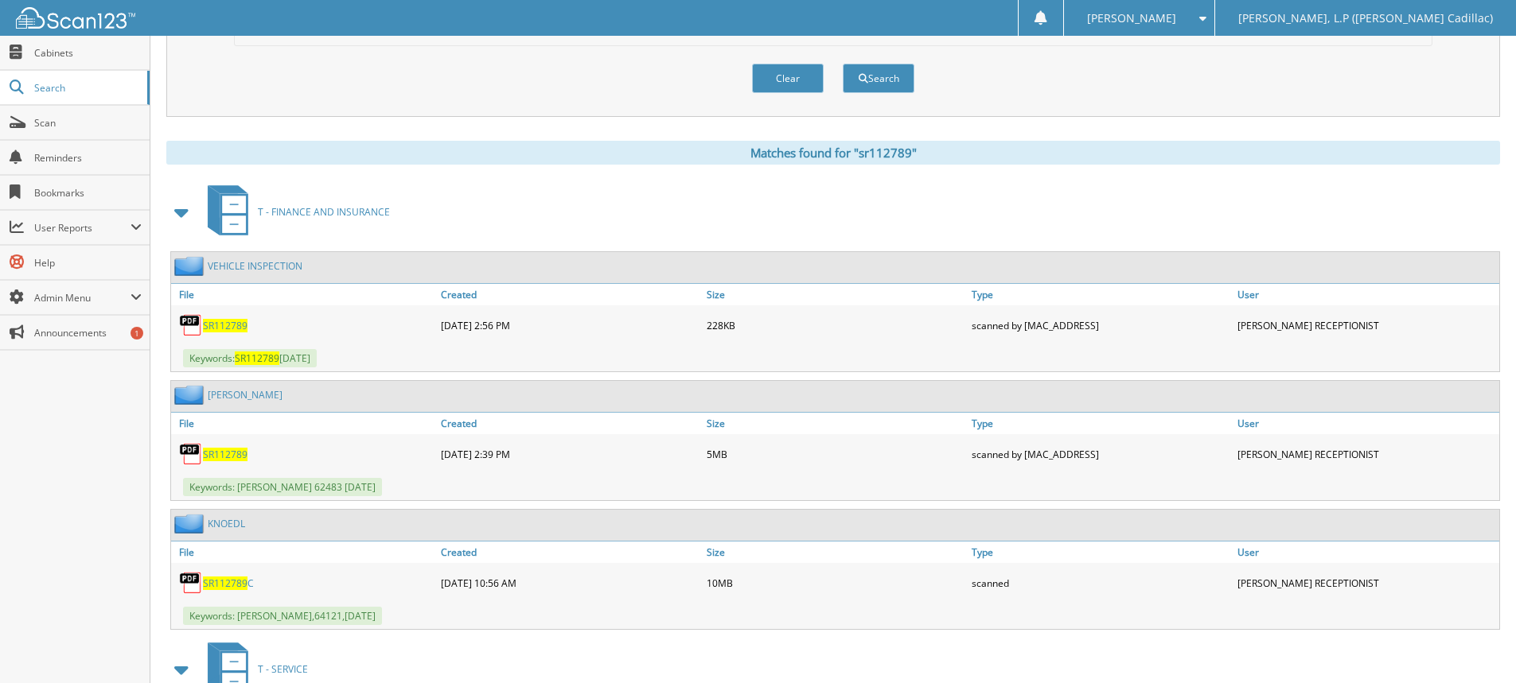
click at [216, 321] on span "SR112789" at bounding box center [225, 326] width 45 height 14
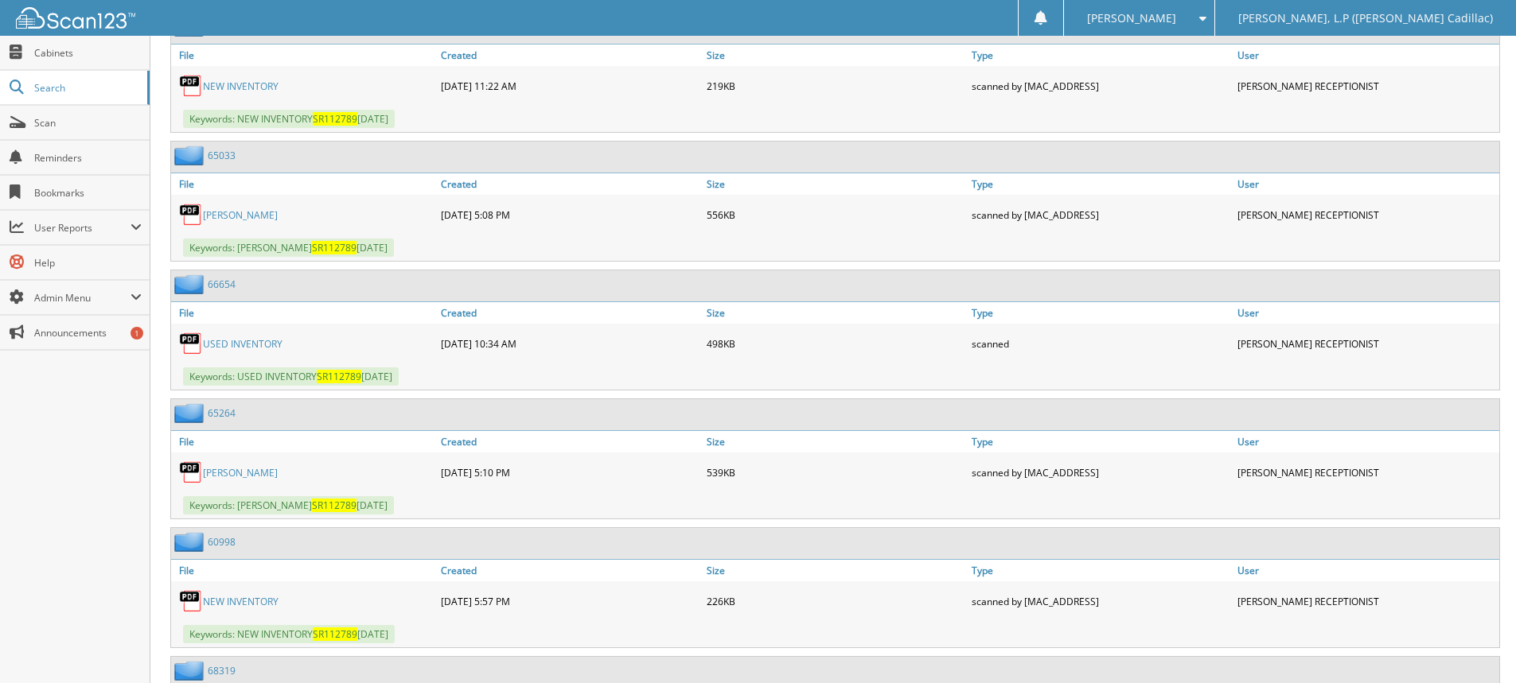
scroll to position [1432, 0]
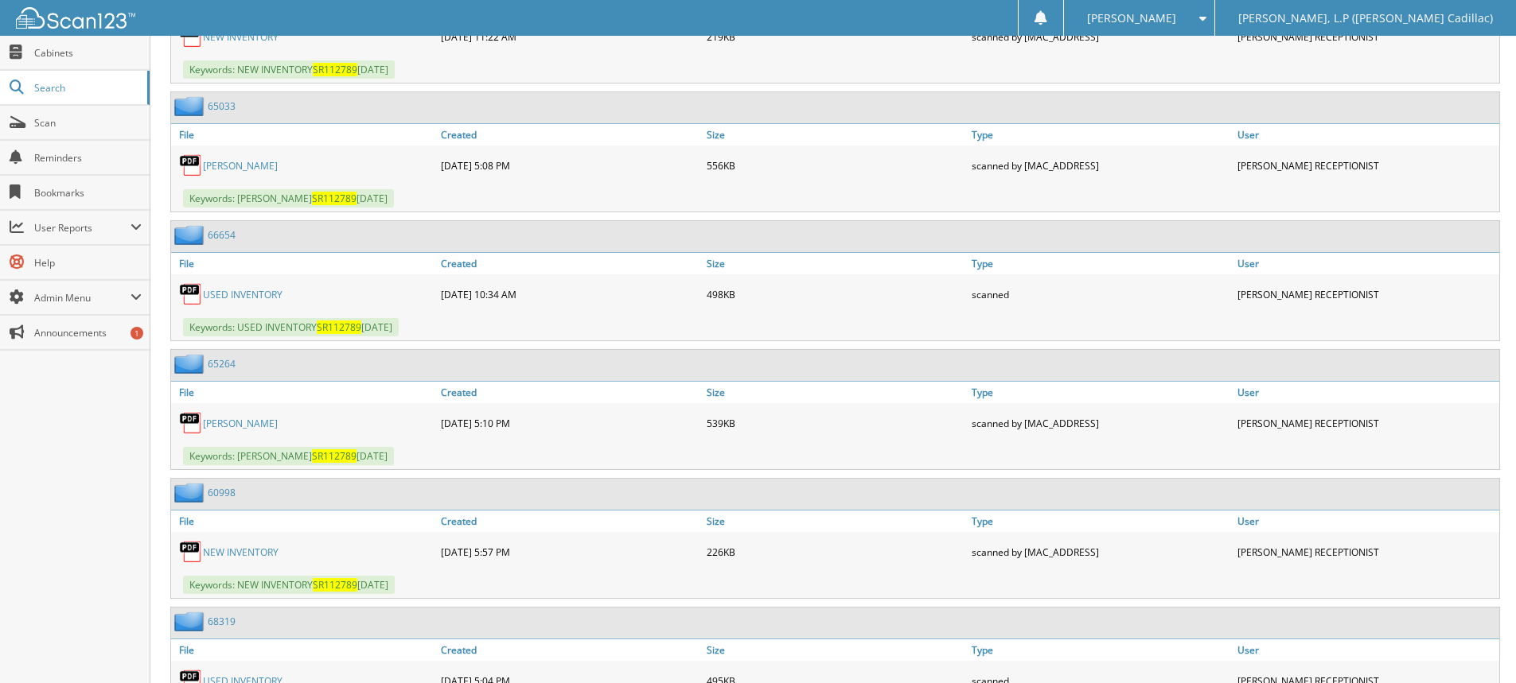
click at [238, 296] on link "USED INVENTORY" at bounding box center [243, 295] width 80 height 14
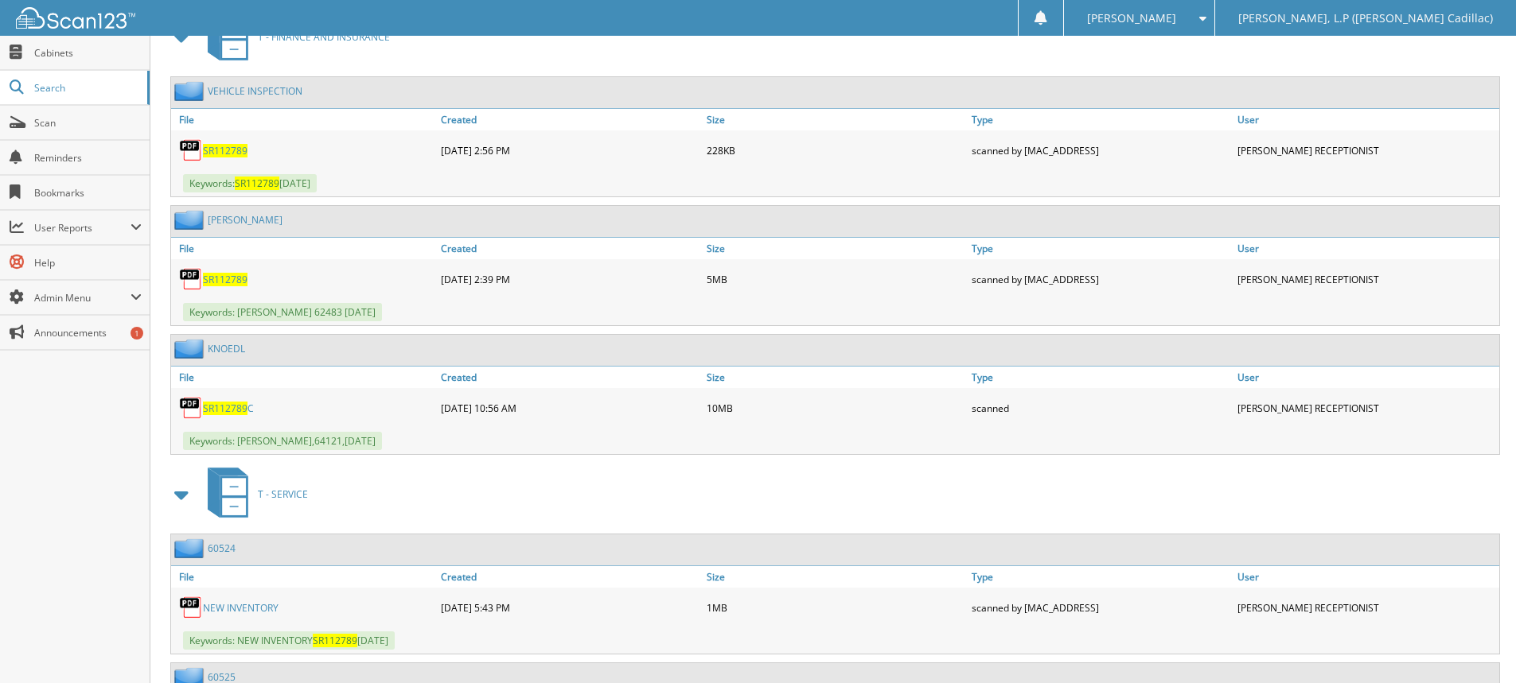
scroll to position [718, 0]
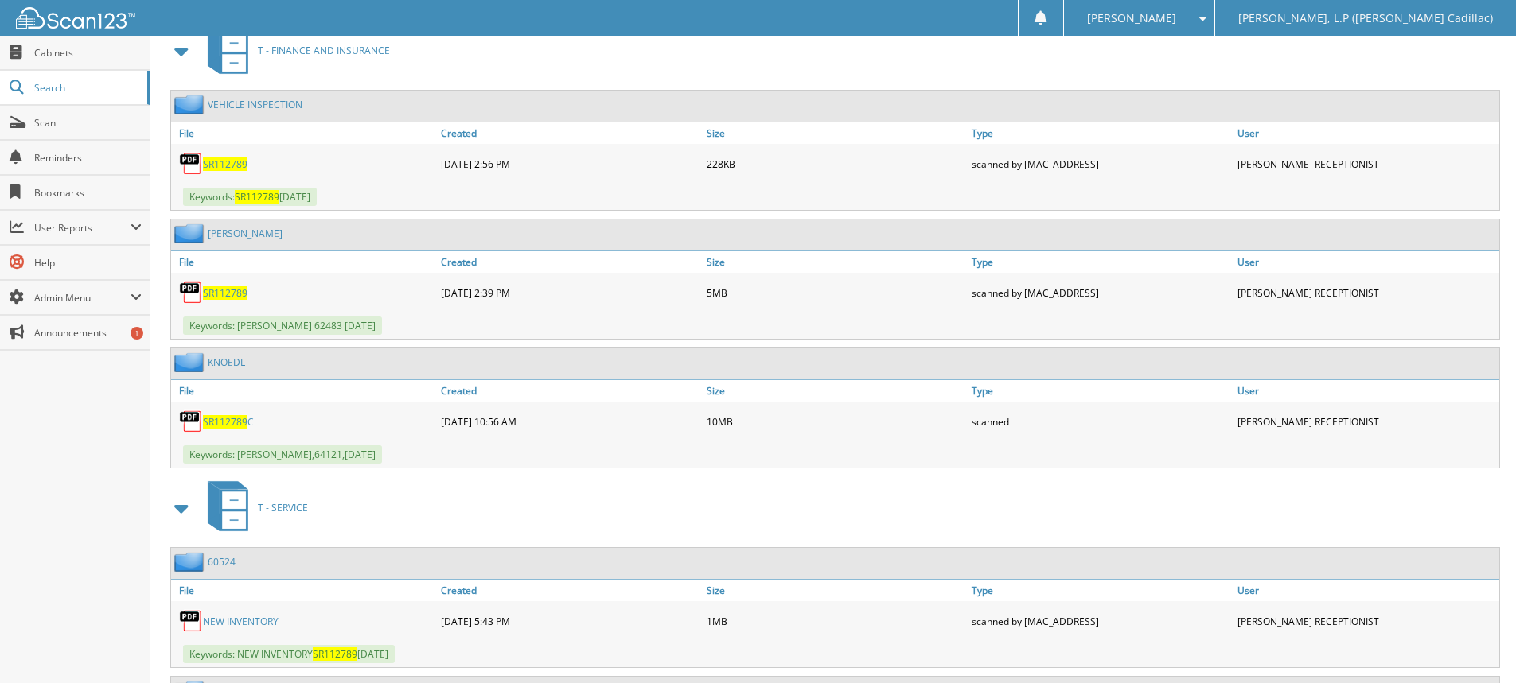
click at [220, 423] on span "SR112789" at bounding box center [225, 422] width 45 height 14
